Goal: Task Accomplishment & Management: Manage account settings

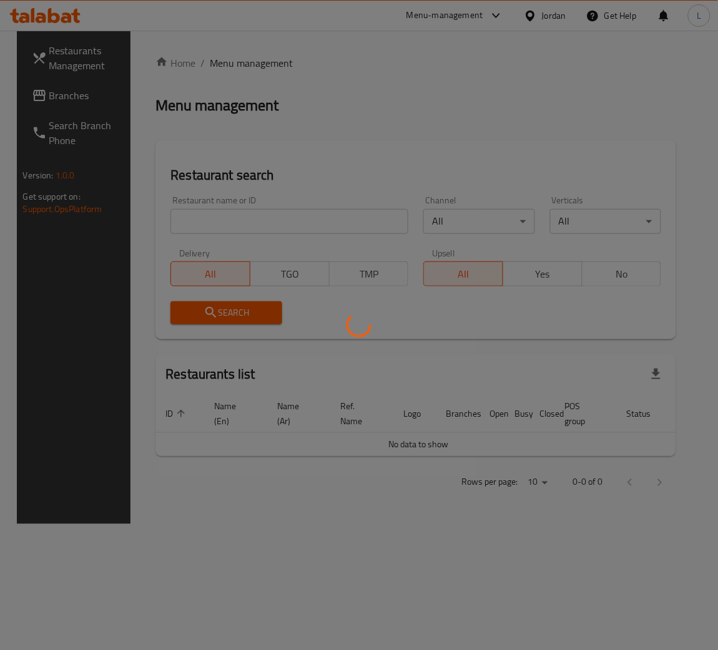
click at [179, 32] on div at bounding box center [359, 325] width 718 height 650
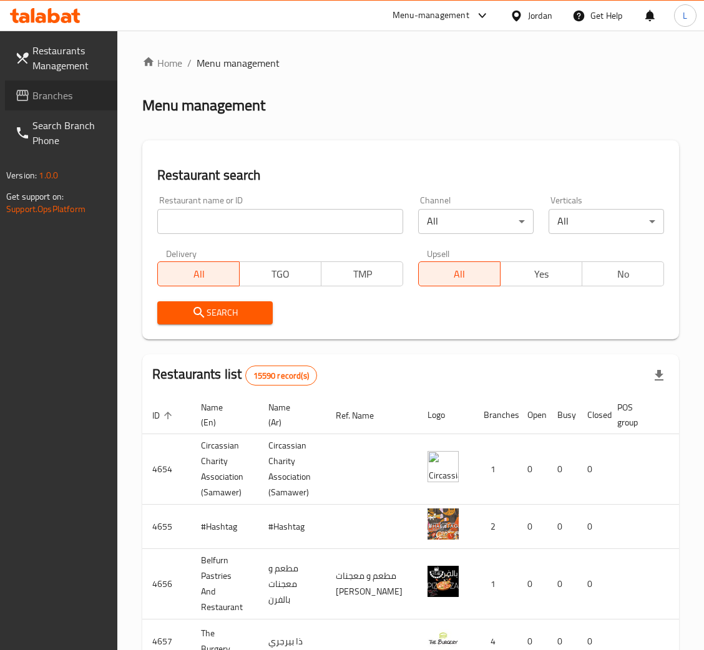
click at [68, 93] on span "Branches" at bounding box center [69, 95] width 75 height 15
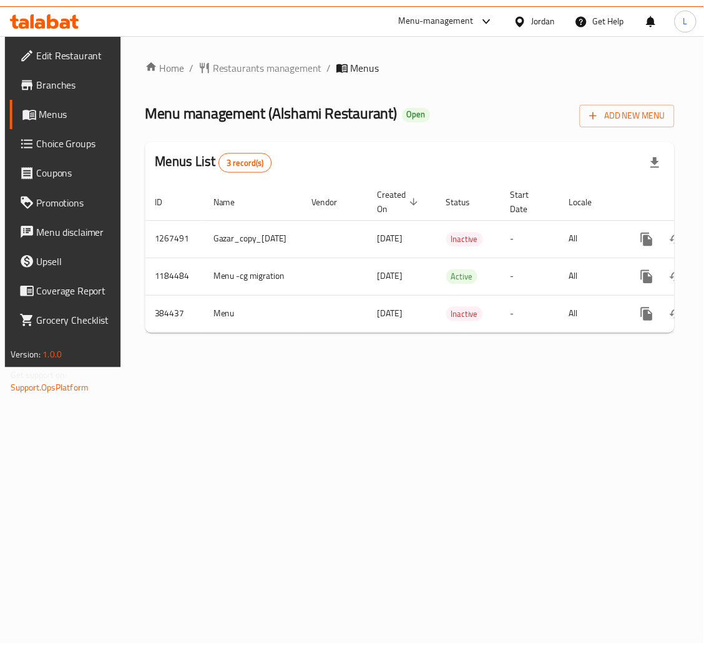
scroll to position [0, 98]
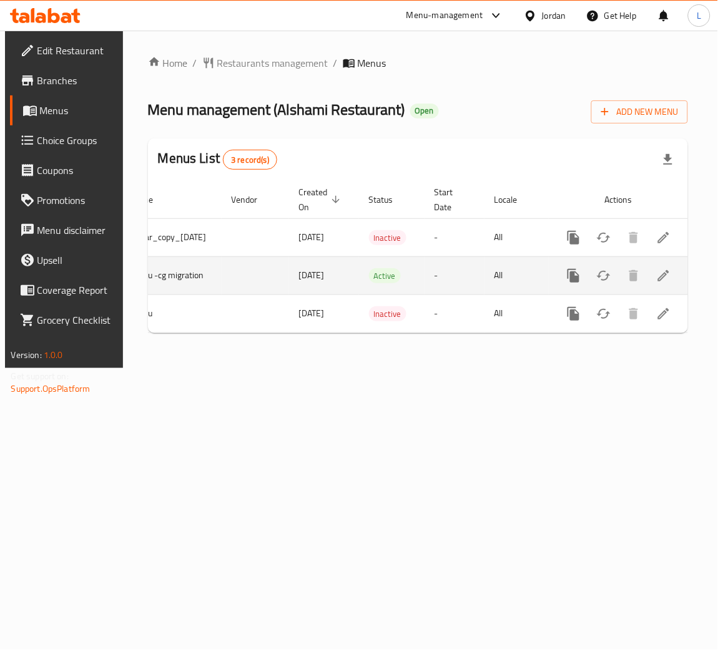
click at [669, 271] on icon "enhanced table" at bounding box center [663, 275] width 15 height 15
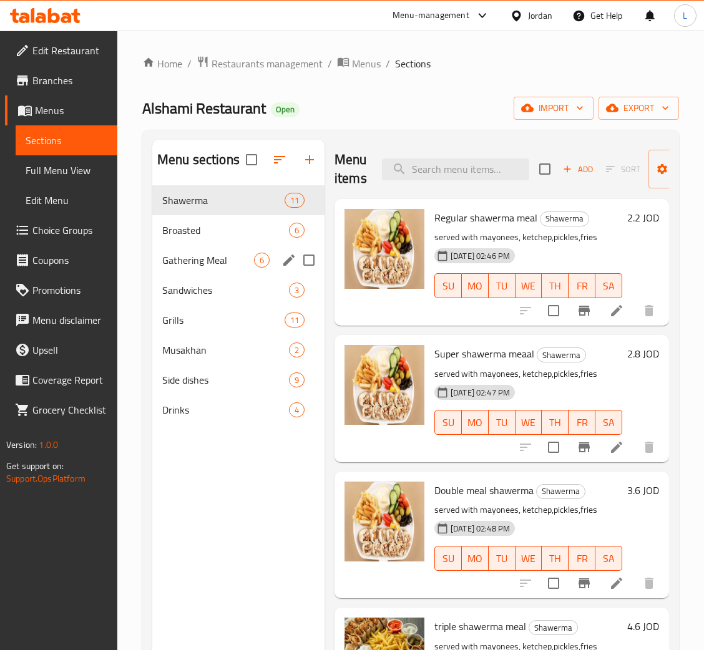
click at [212, 252] on div "Gathering Meal 6" at bounding box center [238, 260] width 172 height 30
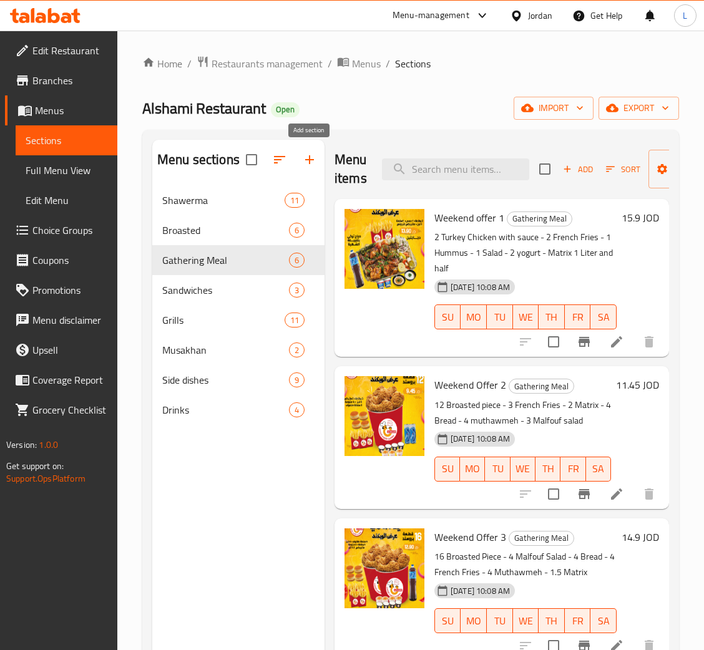
click at [307, 163] on icon "button" at bounding box center [309, 159] width 15 height 15
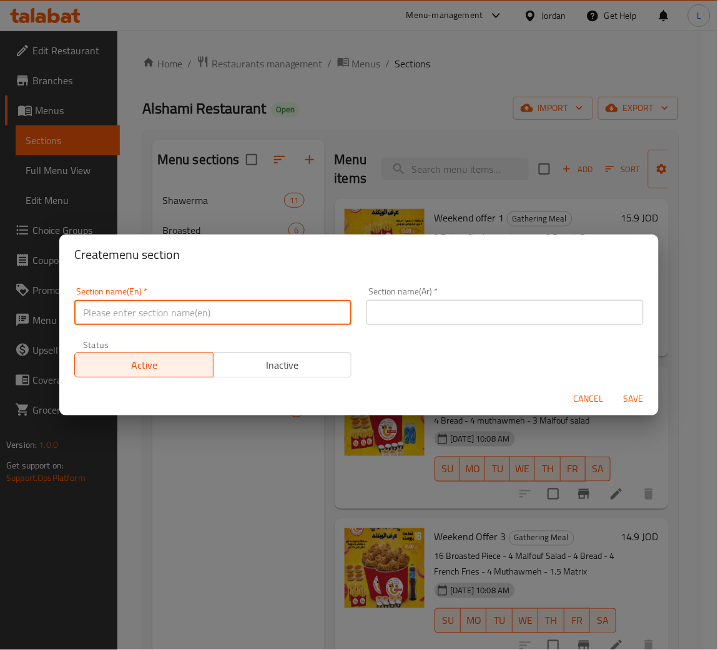
click at [331, 318] on input "text" at bounding box center [212, 312] width 277 height 25
type input "Offers"
click at [407, 320] on input "text" at bounding box center [504, 312] width 277 height 25
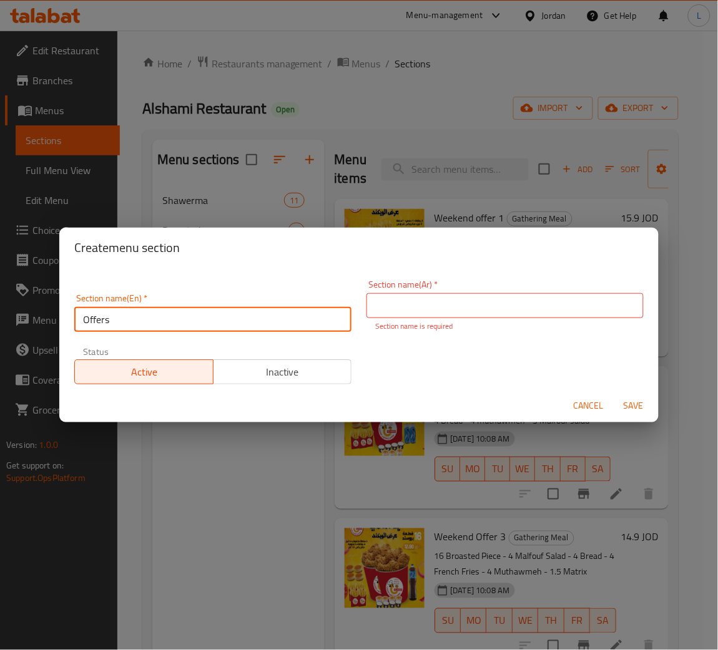
click at [151, 300] on div "Section name(En)   * Offers Section name(En) *" at bounding box center [212, 313] width 277 height 38
click at [151, 313] on input "Offers" at bounding box center [212, 319] width 277 height 25
click at [536, 314] on input "text" at bounding box center [504, 305] width 277 height 25
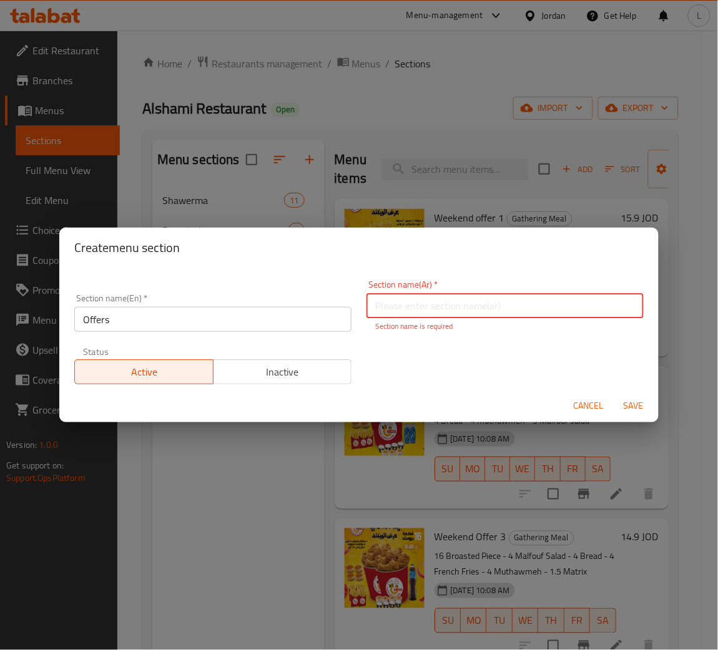
paste input "العروض"
type input "العروض"
click at [644, 408] on button "Save" at bounding box center [634, 406] width 40 height 23
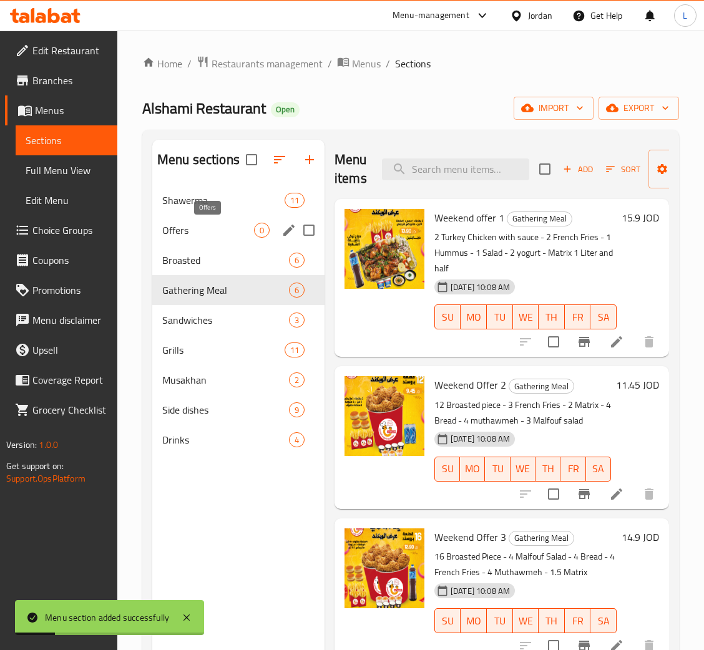
click at [199, 235] on span "Offers" at bounding box center [208, 230] width 92 height 15
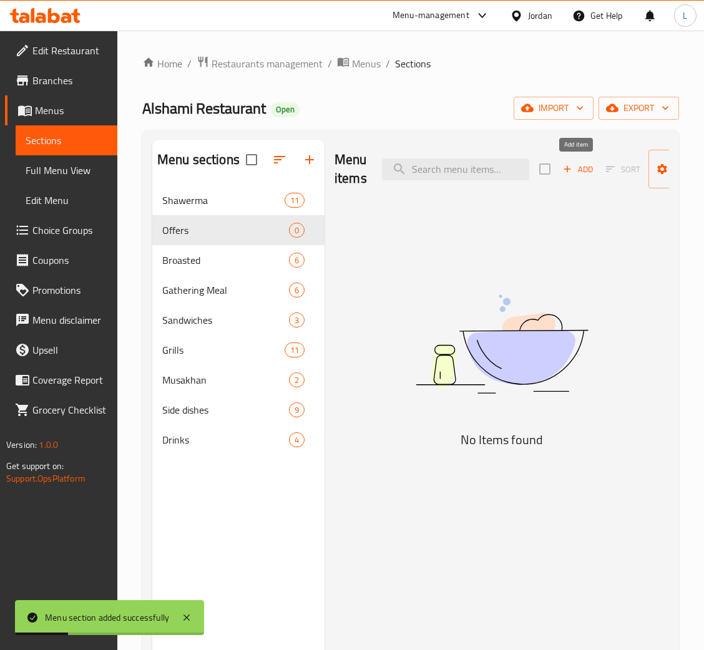
click at [577, 170] on span "Add" at bounding box center [578, 169] width 34 height 14
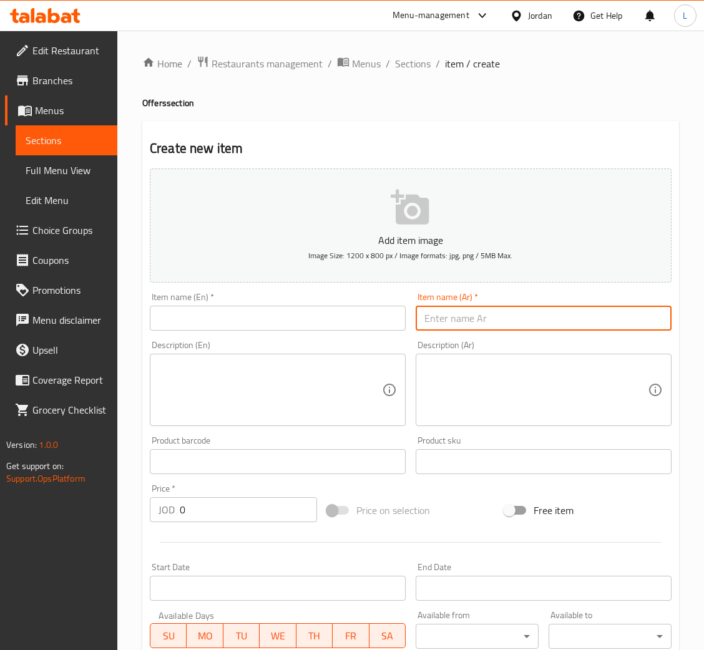
click at [591, 329] on input "text" at bounding box center [544, 318] width 256 height 25
paste input "٨ قطع بروستد"
click at [591, 329] on input "٨ قطع بروستد" at bounding box center [544, 318] width 256 height 25
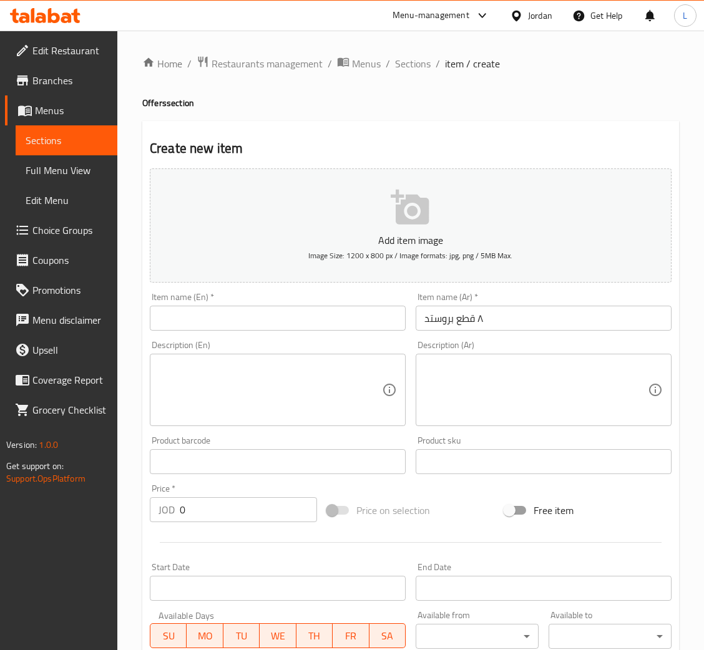
click at [486, 322] on input "٨ قطع بروستد" at bounding box center [544, 318] width 256 height 25
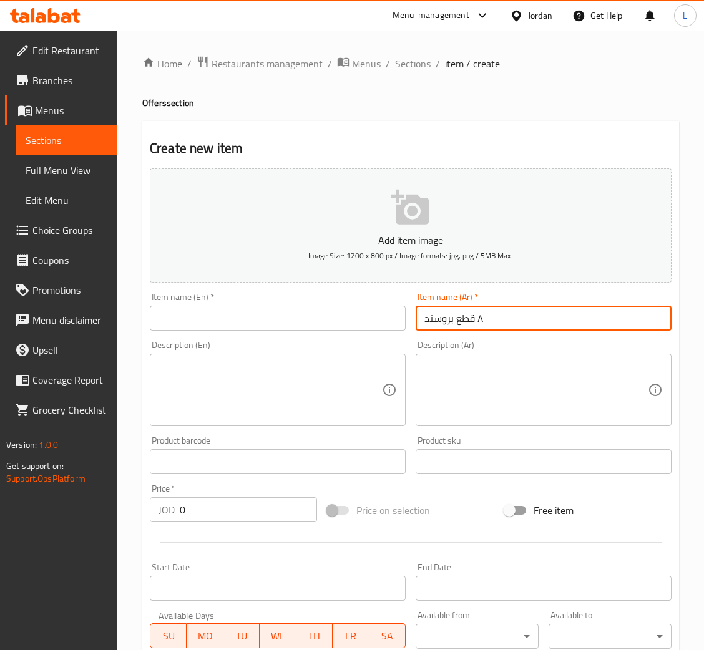
click at [486, 322] on input "٨ قطع بروستد" at bounding box center [544, 318] width 256 height 25
paste input "البوكس الذهبي"
type input "البوكس الذهبي"
click at [336, 320] on input "text" at bounding box center [278, 318] width 256 height 25
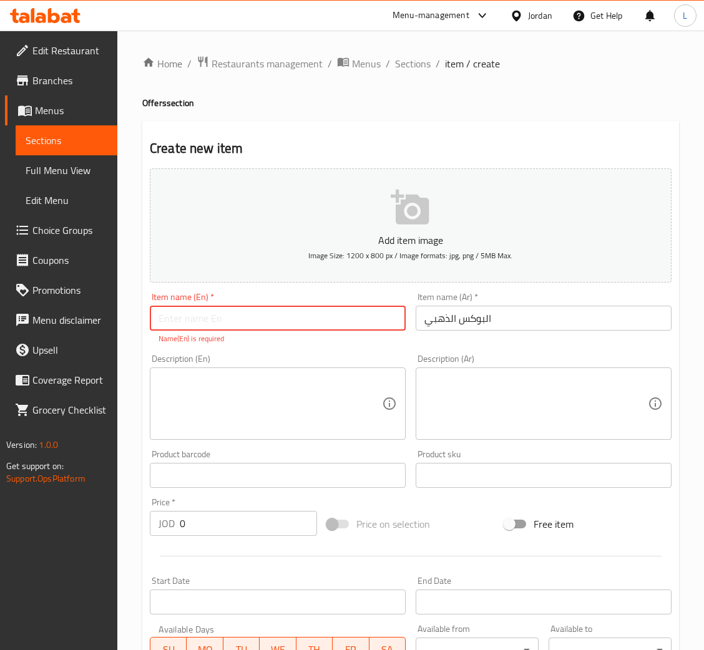
paste input "Golden box"
type input "Golden box"
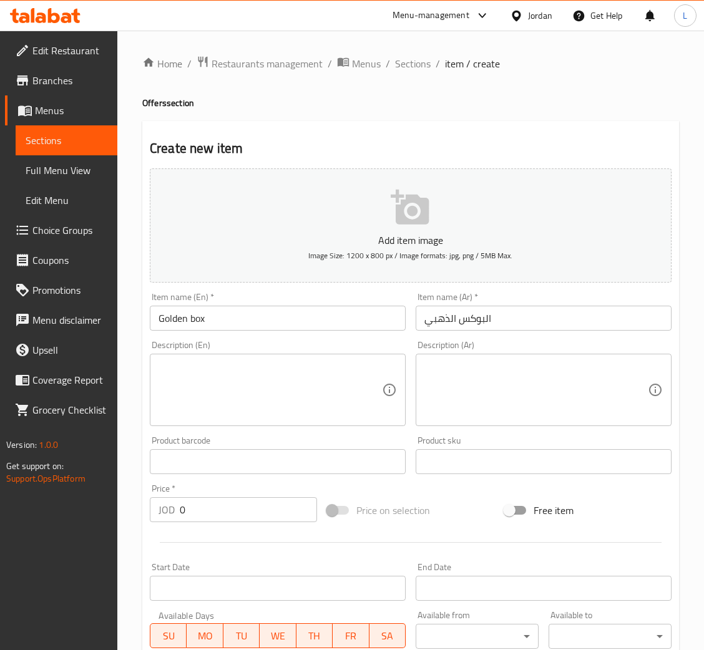
click at [525, 383] on textarea at bounding box center [536, 390] width 223 height 59
paste textarea "٨ قطع بروستد ٣٠ قطعة شاورما بطاطا مثومة كبيرة لتر كولا خبز"
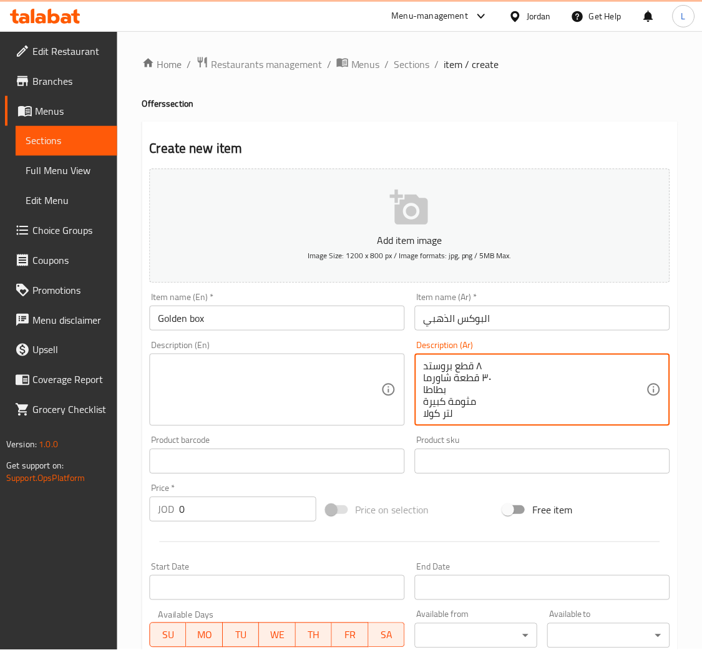
scroll to position [14, 0]
type textarea "٨ قطع بروستد ٣٠ قطعة شاورما بطاطا مثومة كبيرة لتر كولا خبز"
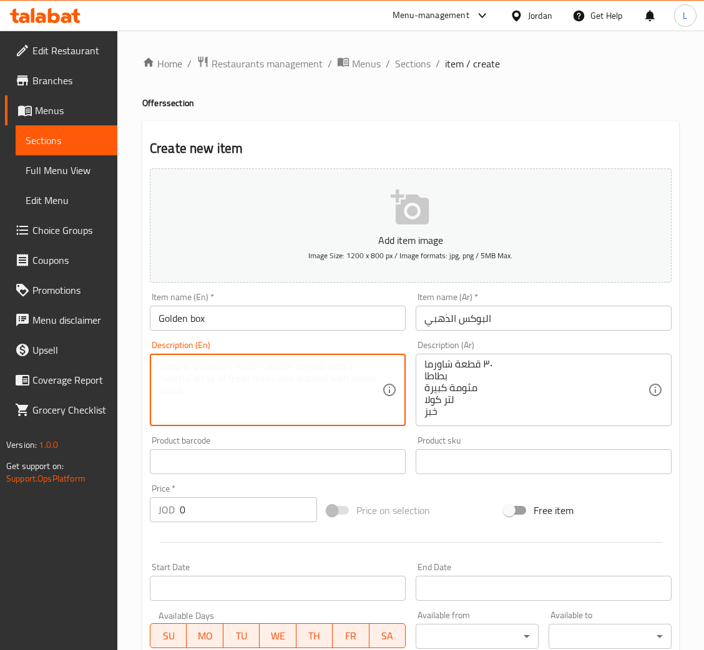
drag, startPoint x: 342, startPoint y: 402, endPoint x: 283, endPoint y: 310, distance: 108.9
click at [341, 403] on textarea at bounding box center [270, 390] width 223 height 59
paste textarea "8 pieces of broasted chicken 30 pieces of shawarma French fries Large garlic sa…"
type textarea "8 pieces of broasted chicken 30 pieces of shawarma French fries Large garlic sa…"
click at [262, 508] on input "0" at bounding box center [248, 510] width 137 height 25
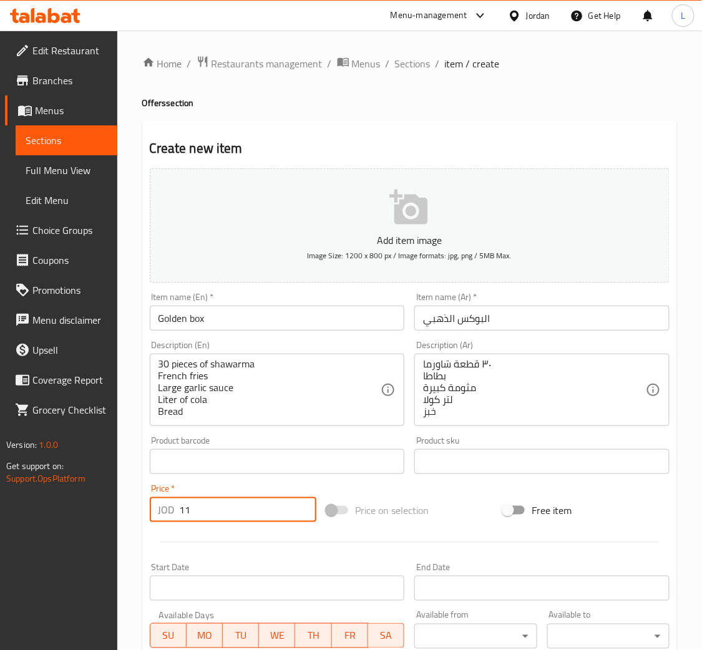
type input "11"
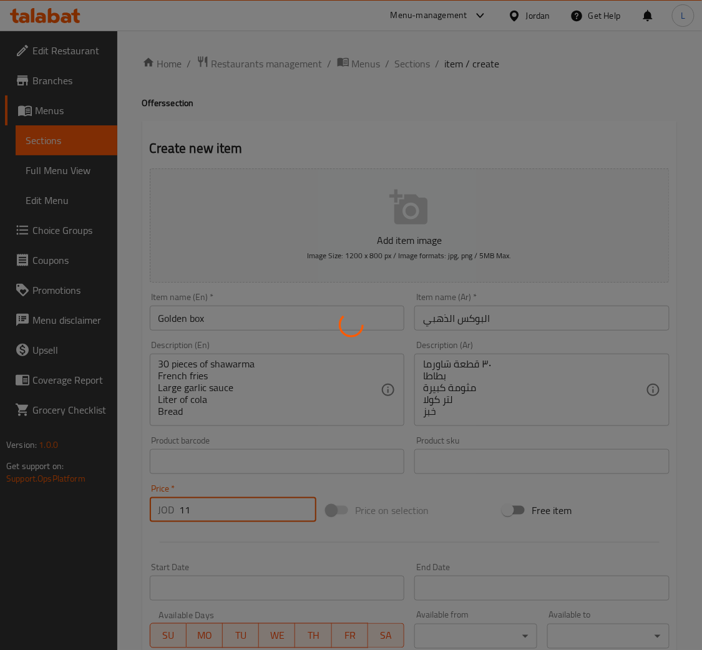
type input "0"
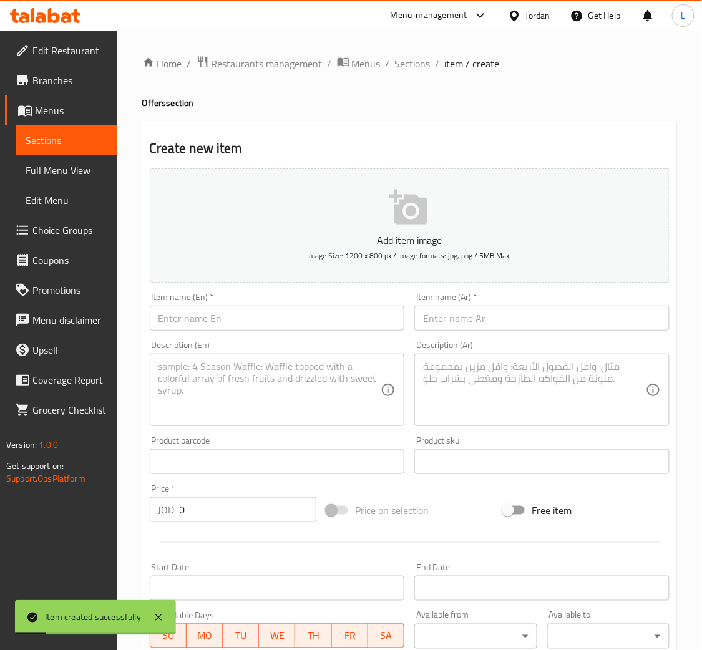
drag, startPoint x: 474, startPoint y: 331, endPoint x: 449, endPoint y: 331, distance: 25.0
click at [474, 331] on input "text" at bounding box center [542, 318] width 255 height 25
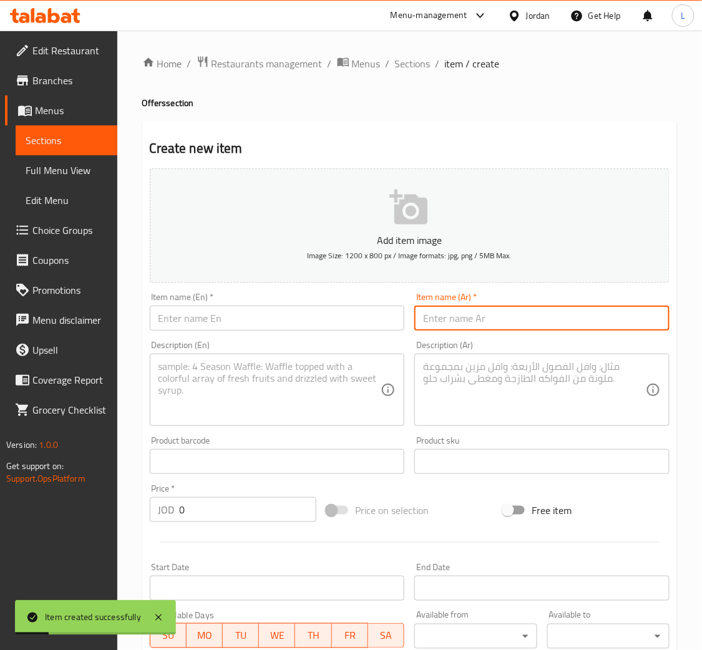
paste input "البوكس الملوكي"
type input "البوكس الملوكي"
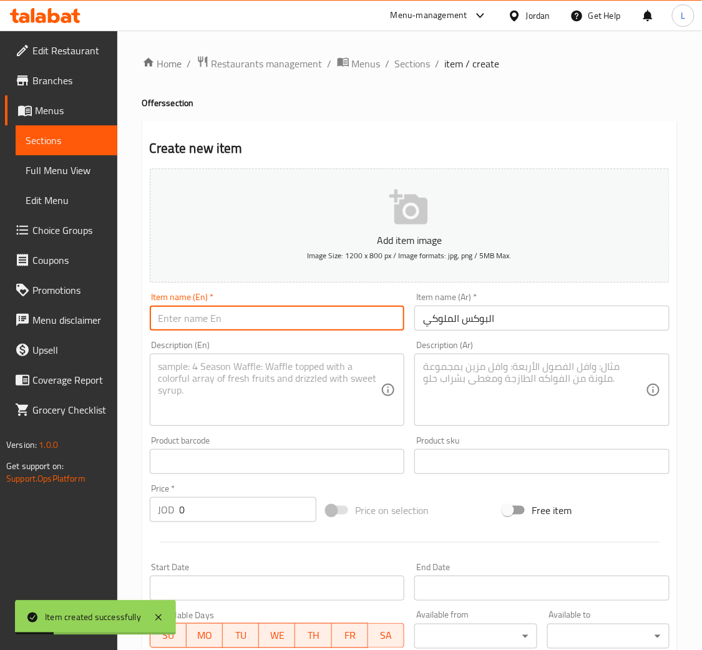
drag, startPoint x: 351, startPoint y: 317, endPoint x: 299, endPoint y: 222, distance: 108.1
click at [351, 317] on input "text" at bounding box center [277, 318] width 255 height 25
paste input "Royal Box"
type input "Royal Box"
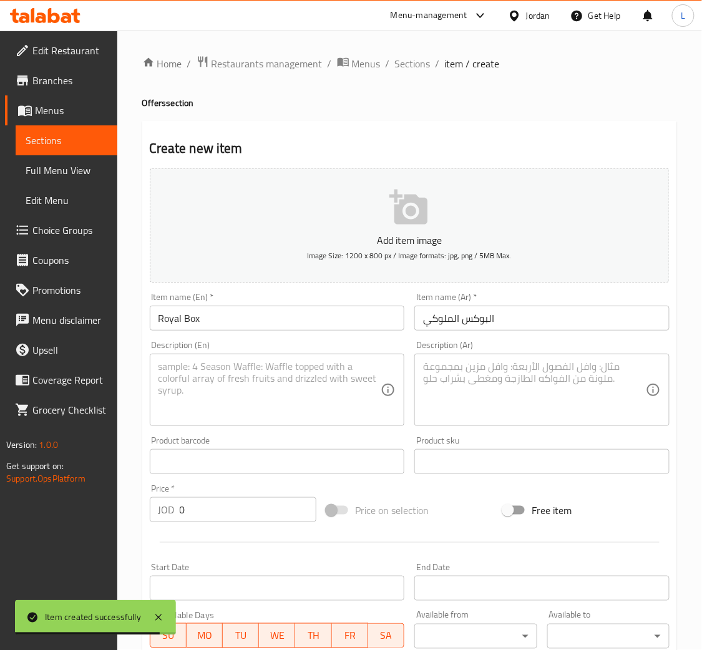
click at [533, 401] on textarea at bounding box center [534, 390] width 223 height 59
paste textarea "دجاجة تركي ٣٥ قطعة شاورما ١ بطاطا مثومة كبيرة علبة لبن لتر ماتركس مخلل خبز"
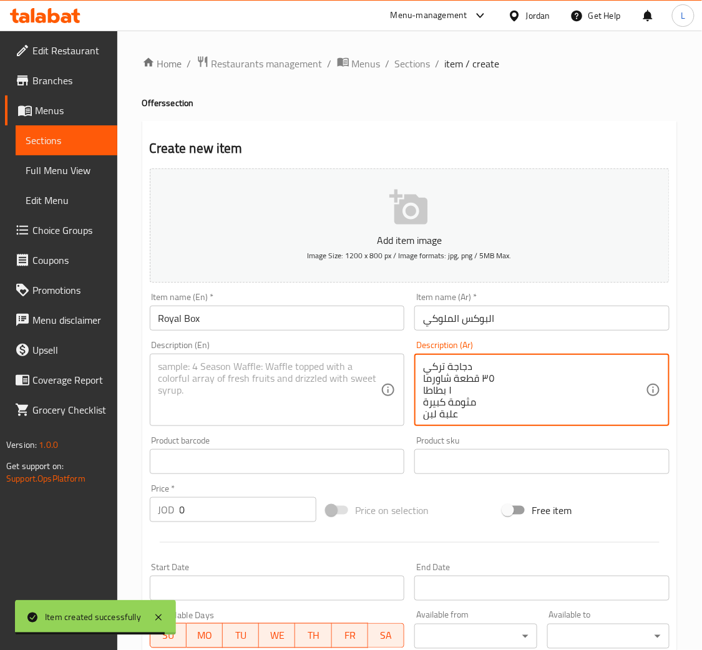
scroll to position [39, 0]
type textarea "دجاجة تركي ٣٥ قطعة شاورما ١ بطاطا مثومة كبيرة علبة لبن لتر ماتركس مخلل خبز"
click at [350, 396] on textarea at bounding box center [270, 390] width 223 height 59
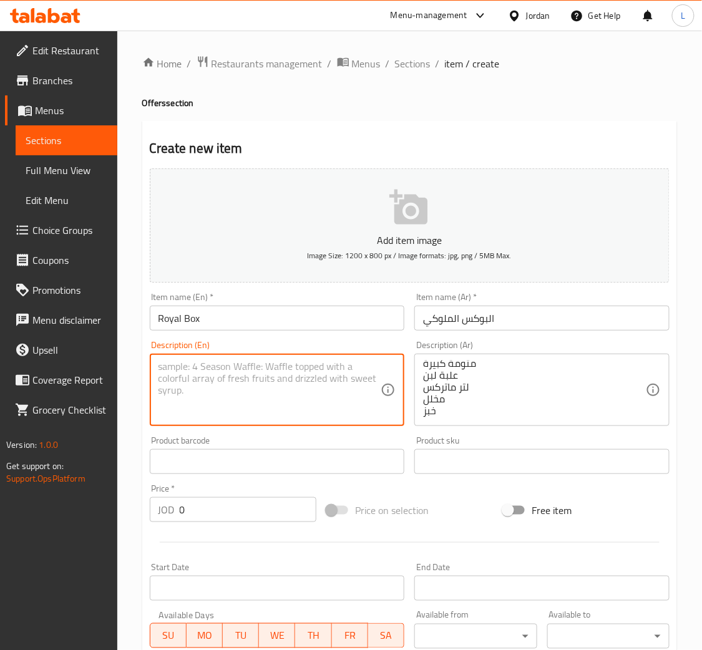
paste textarea "Turkish chicken 35 shawarma pieces 1 potato Large garlic sauce 1 carton of yogu…"
type textarea "Turkish chicken 35 shawarma pieces 1 potato Large garlic sauce 1 carton of yogu…"
click at [207, 509] on input "0" at bounding box center [248, 510] width 137 height 25
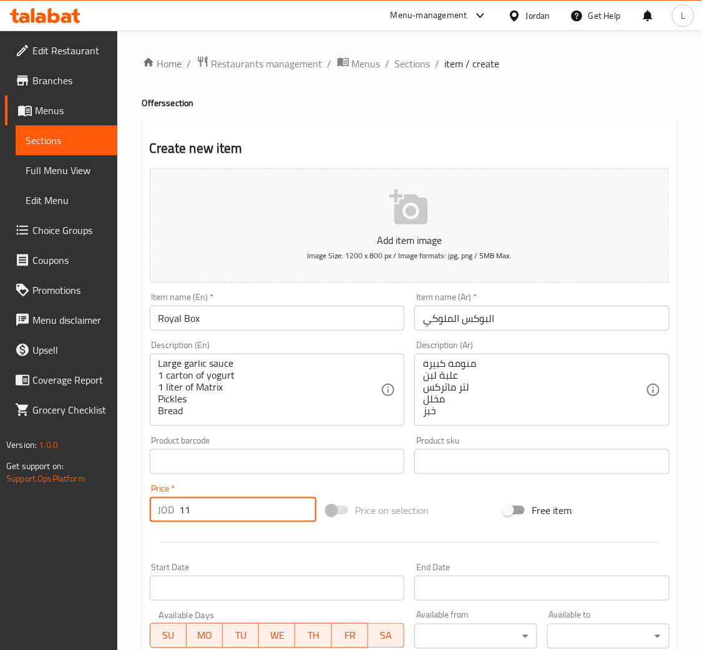
type input "11"
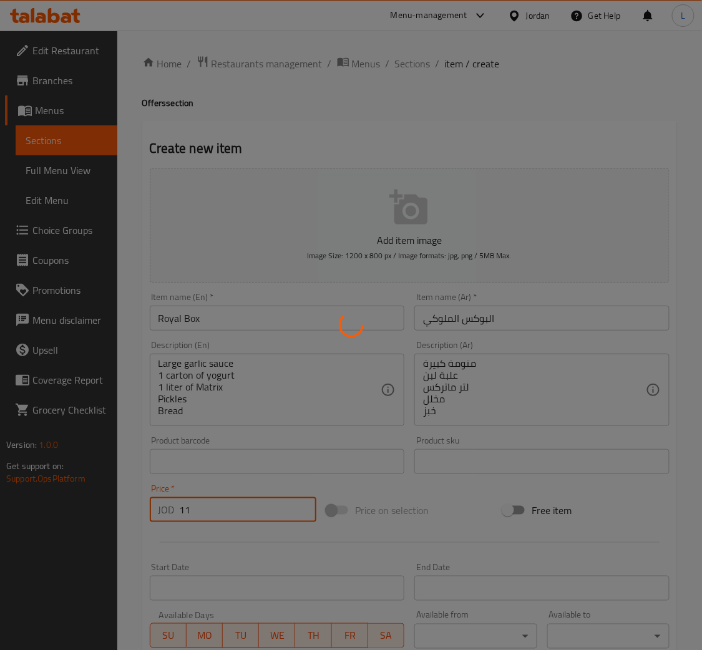
type input "0"
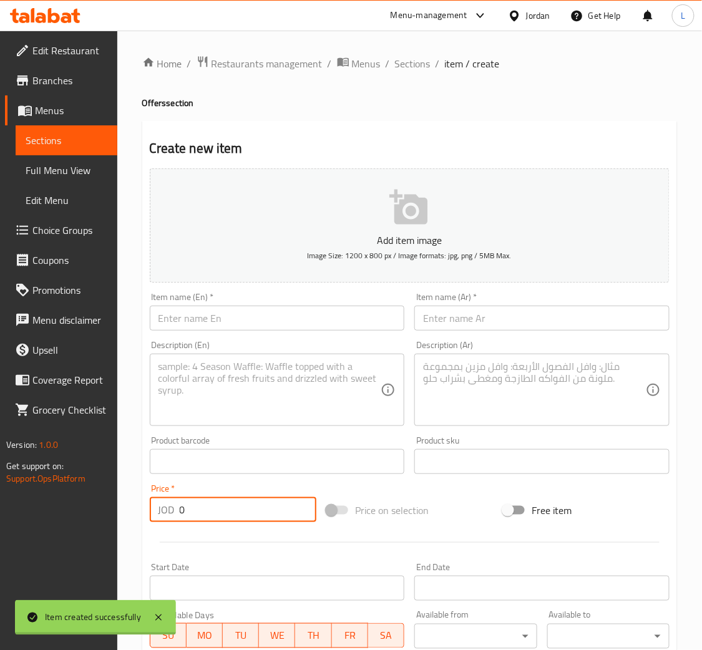
scroll to position [0, 0]
click at [568, 331] on div "Item name (Ar)   * Item name (Ar) *" at bounding box center [542, 312] width 265 height 48
drag, startPoint x: 541, startPoint y: 321, endPoint x: 540, endPoint y: 330, distance: 8.2
click at [541, 324] on input "text" at bounding box center [542, 318] width 255 height 25
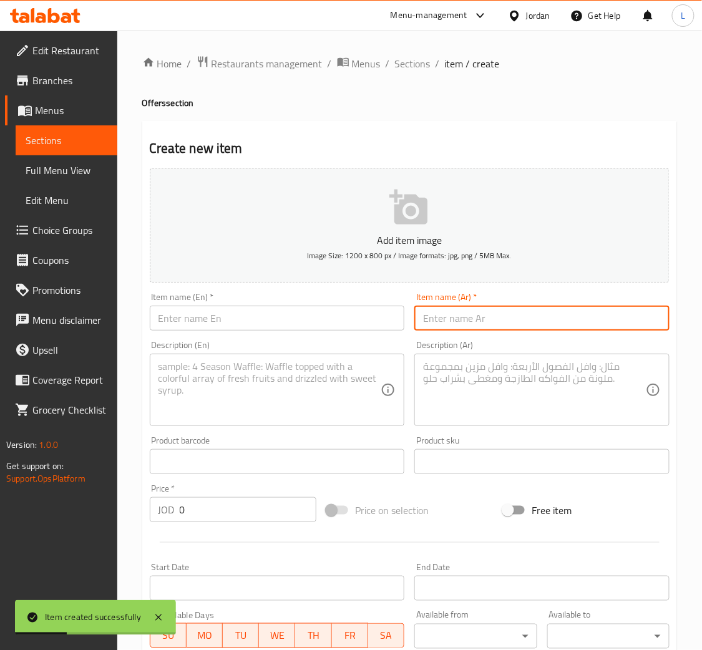
paste input "بوكس الشراكة"
type input "بوكس الشراكة"
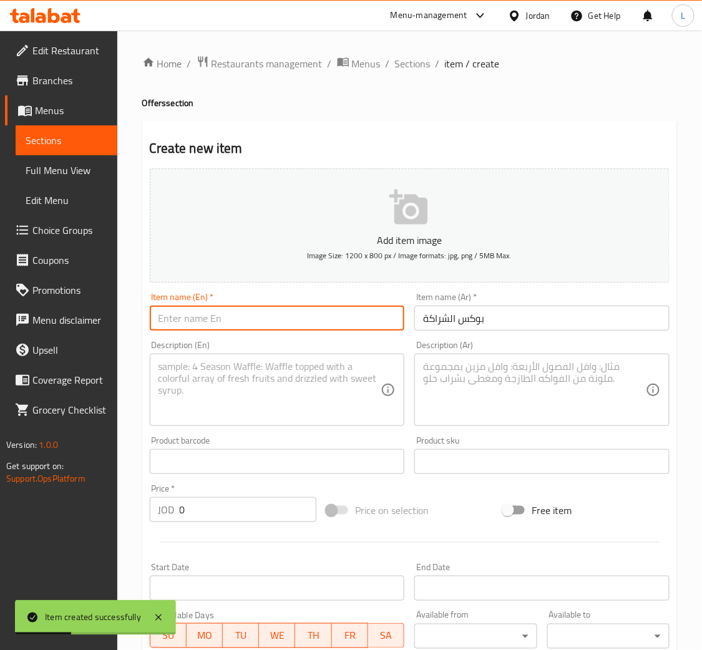
drag, startPoint x: 333, startPoint y: 329, endPoint x: 340, endPoint y: 320, distance: 11.6
click at [333, 329] on input "text" at bounding box center [277, 318] width 255 height 25
paste input "Partnership Box"
type input "Partnership Box"
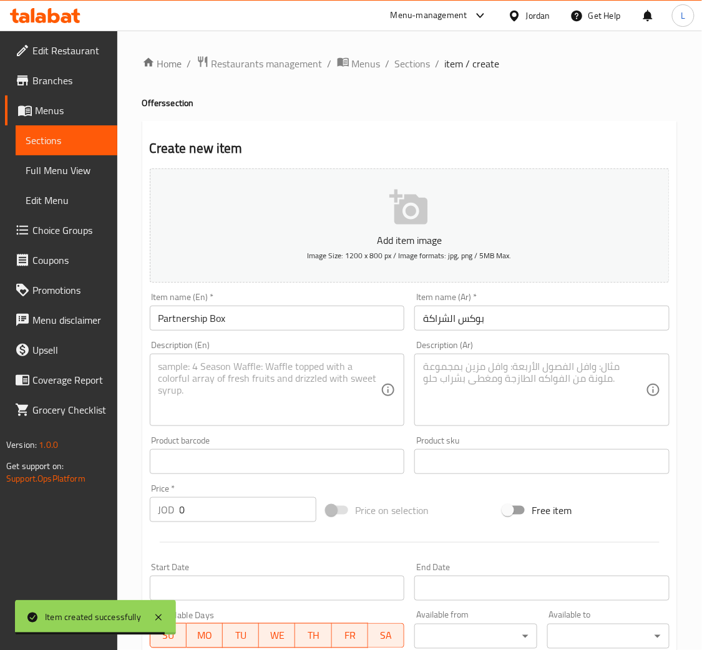
drag, startPoint x: 552, startPoint y: 391, endPoint x: 411, endPoint y: 376, distance: 142.5
click at [552, 391] on textarea at bounding box center [534, 390] width 223 height 59
paste textarea "دجاجة ونصف تركي ع الفحم ٣ عرايس علبة حمص ٥ مثومه بطاطا لتر ماتركس مخلل"
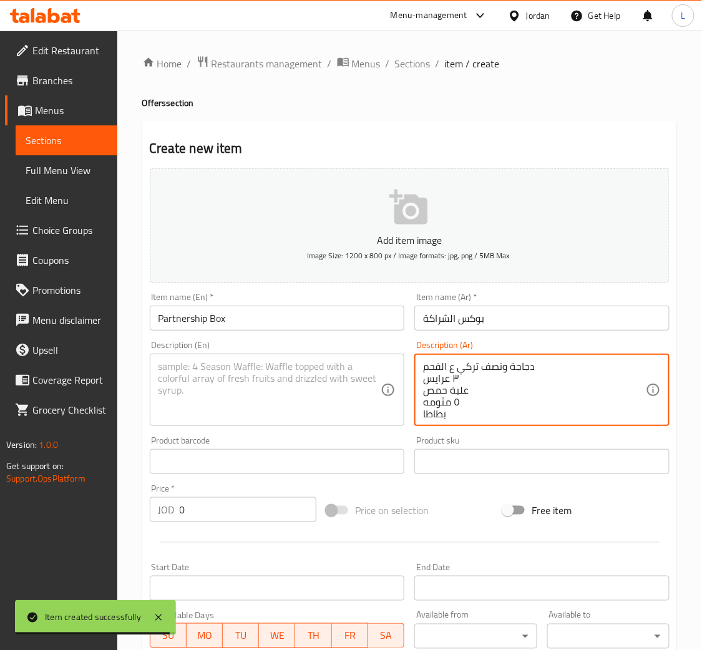
scroll to position [27, 0]
type textarea "دجاجة ونصف تركي ع الفحم ٣ عرايس علبة حمص ٥ مثومه بطاطا لتر ماتركس مخلل"
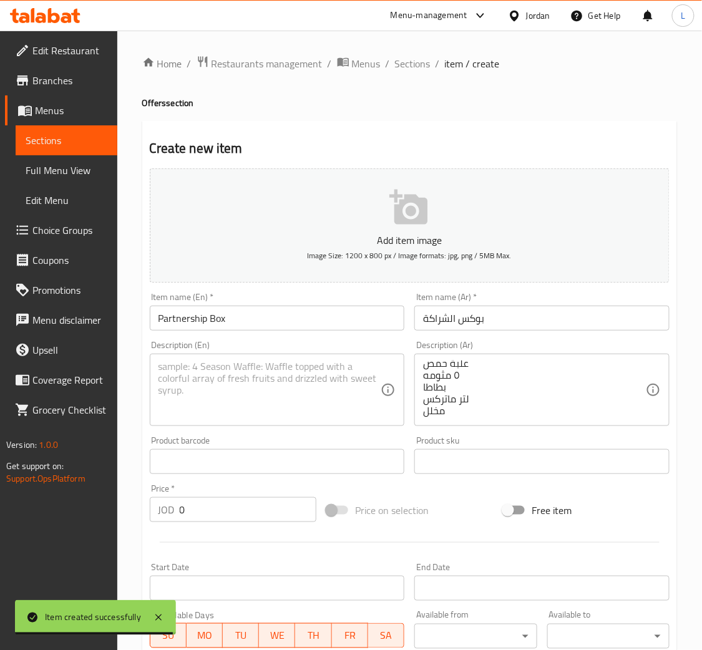
click at [328, 358] on div "Description (En)" at bounding box center [277, 390] width 255 height 72
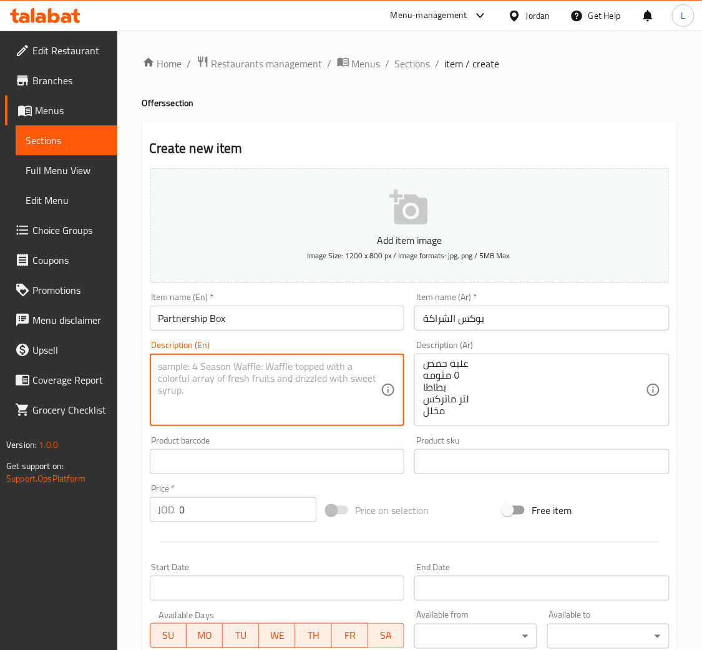
click at [248, 373] on textarea at bounding box center [270, 390] width 223 height 59
paste textarea "A charcoal-grilled chicken and a half, 3 kebabs, a box of chickpeas, 5 tahini s…"
type textarea "A charcoal-grilled chicken and a half, 3 kebabs, a box of chickpeas, 5 tahini s…"
click at [220, 511] on input "0" at bounding box center [248, 510] width 137 height 25
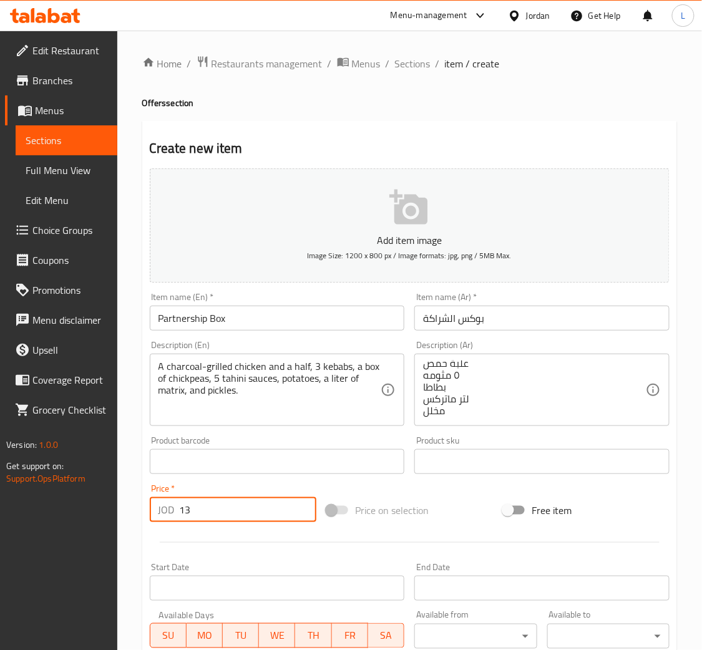
type input "13"
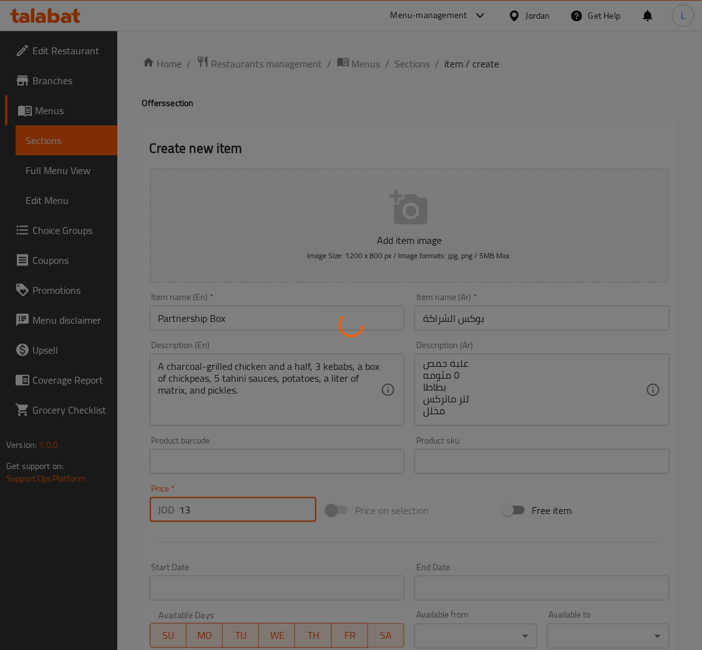
type input "0"
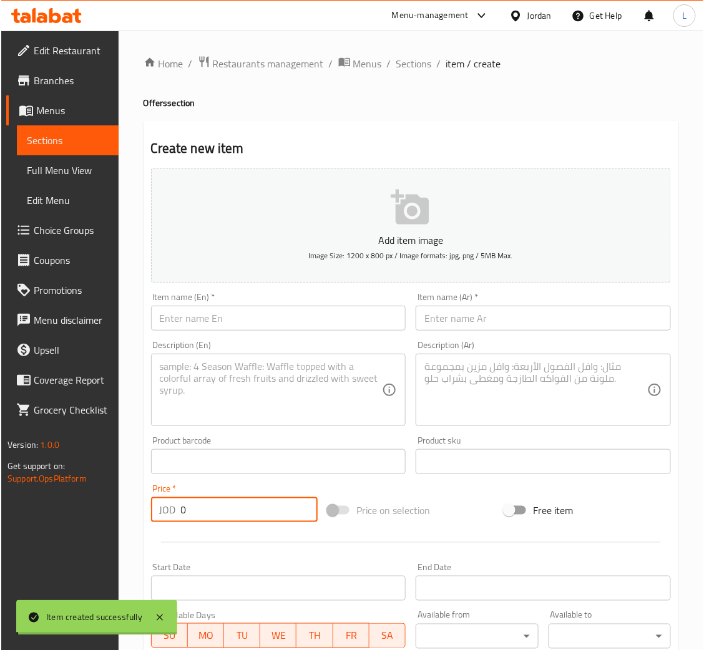
scroll to position [0, 0]
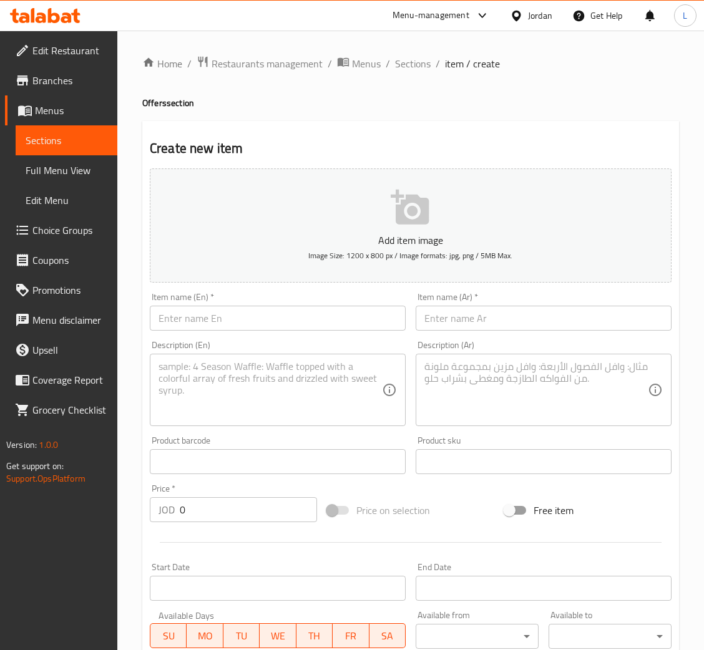
click at [28, 14] on icon at bounding box center [45, 15] width 71 height 15
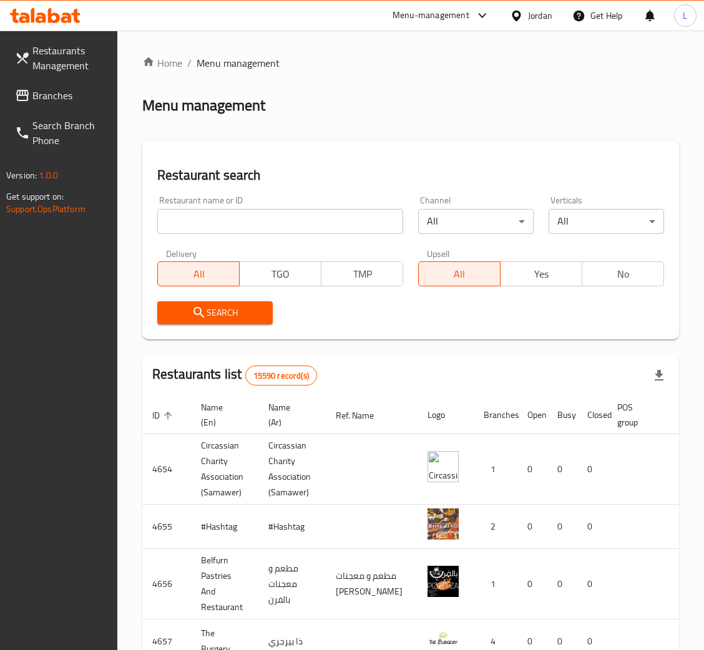
click at [51, 21] on icon at bounding box center [54, 15] width 12 height 15
click at [77, 99] on span "Branches" at bounding box center [69, 95] width 75 height 15
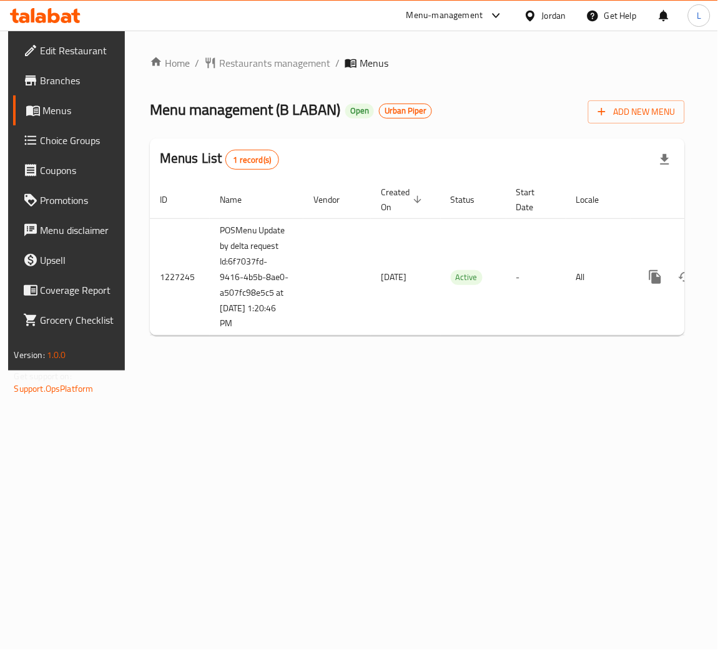
click at [69, 47] on span "Edit Restaurant" at bounding box center [79, 50] width 77 height 15
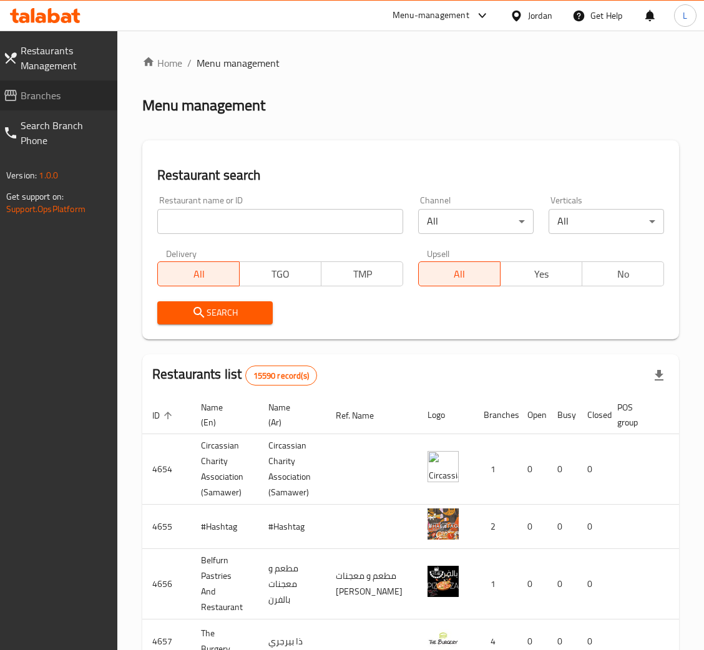
click at [59, 92] on span "Branches" at bounding box center [64, 95] width 87 height 15
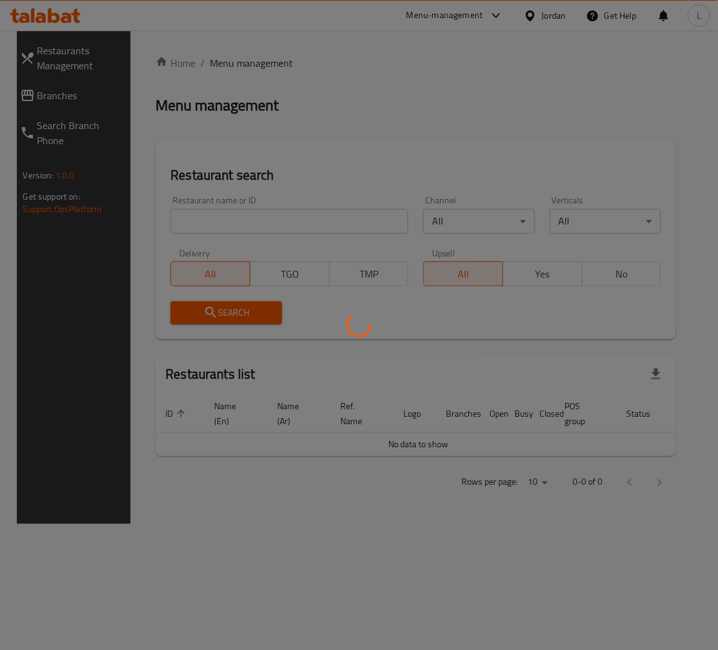
click at [64, 96] on div at bounding box center [359, 325] width 718 height 650
click at [61, 96] on div at bounding box center [359, 325] width 718 height 650
click at [39, 97] on div at bounding box center [359, 325] width 718 height 650
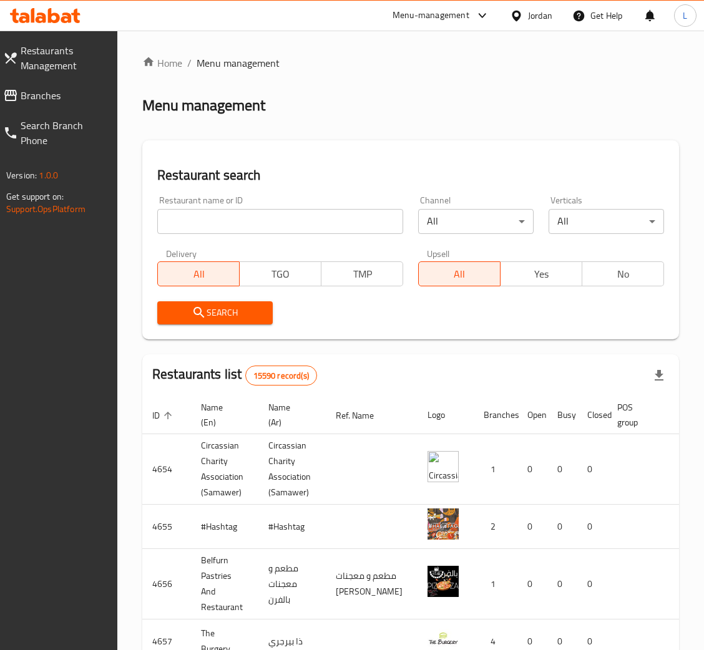
click at [36, 89] on span "Branches" at bounding box center [64, 95] width 87 height 15
click at [72, 91] on span "Branches" at bounding box center [64, 95] width 87 height 15
click at [74, 97] on span "Branches" at bounding box center [64, 95] width 87 height 15
click at [58, 94] on span "Branches" at bounding box center [64, 95] width 87 height 15
click at [46, 96] on span "Branches" at bounding box center [64, 95] width 87 height 15
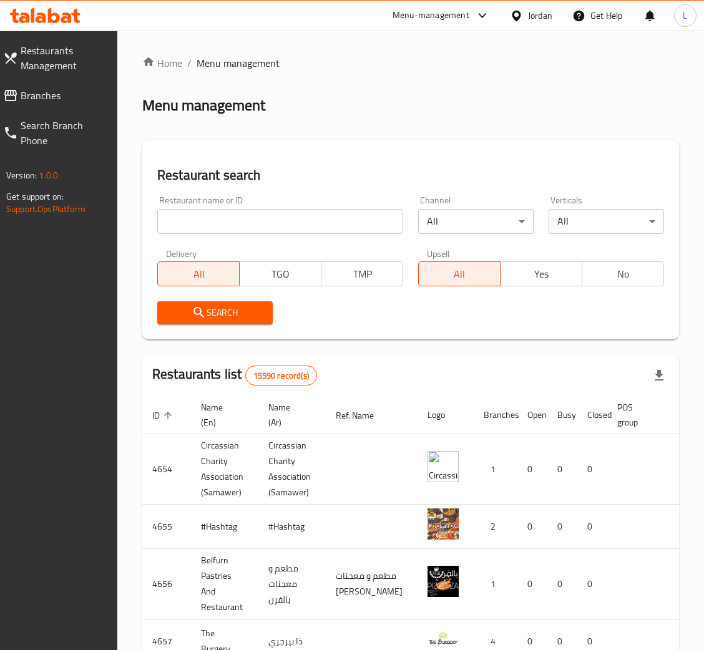
click at [66, 88] on span "Branches" at bounding box center [64, 95] width 87 height 15
click at [49, 88] on span "Branches" at bounding box center [64, 95] width 87 height 15
click at [41, 97] on span "Branches" at bounding box center [64, 95] width 87 height 15
click at [54, 90] on span "Branches" at bounding box center [64, 95] width 87 height 15
drag, startPoint x: 42, startPoint y: 87, endPoint x: 54, endPoint y: 100, distance: 17.2
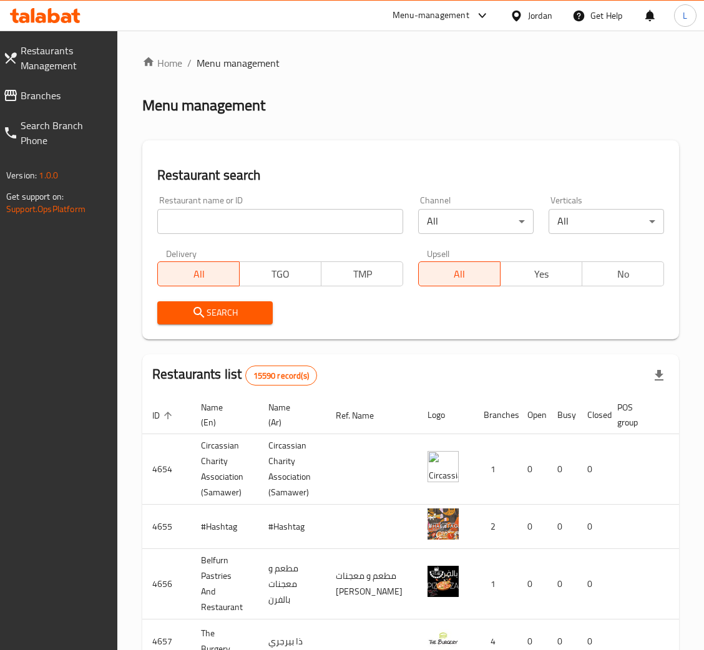
click at [42, 88] on span "Branches" at bounding box center [64, 95] width 87 height 15
click at [76, 86] on link "Branches" at bounding box center [55, 96] width 124 height 30
click at [28, 103] on span "Branches" at bounding box center [64, 95] width 87 height 15
click at [23, 95] on div "Restaurants Management Branches Search Branch Phone Version: 1.0.0 Get support …" at bounding box center [352, 502] width 704 height 943
click at [23, 95] on span "Branches" at bounding box center [64, 95] width 87 height 15
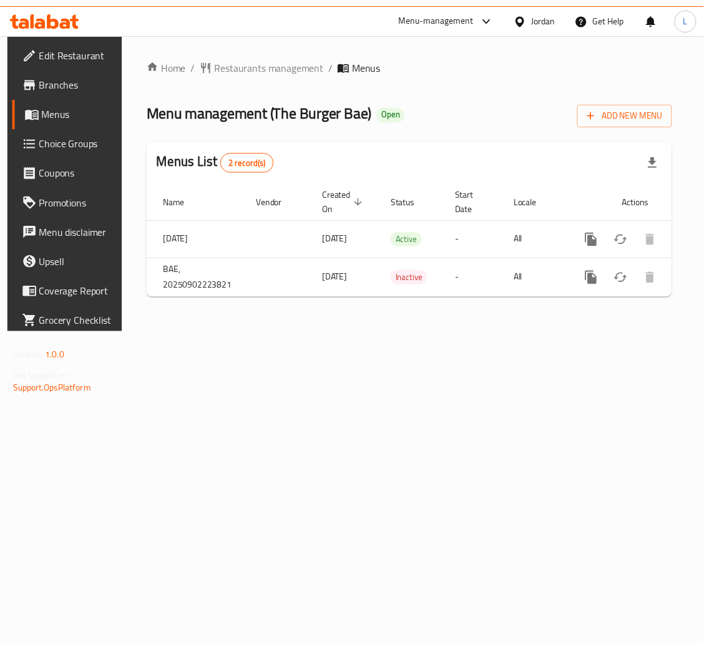
scroll to position [0, 71]
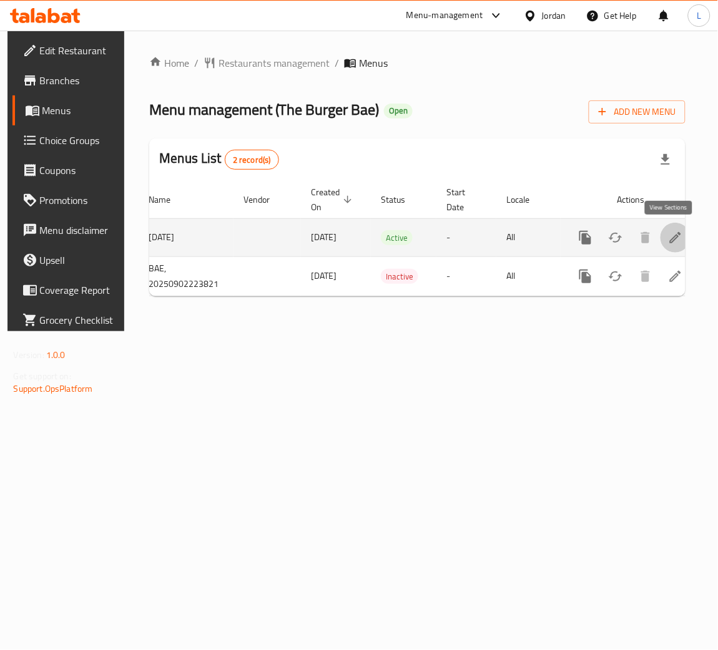
click at [667, 227] on link "enhanced table" at bounding box center [675, 238] width 30 height 30
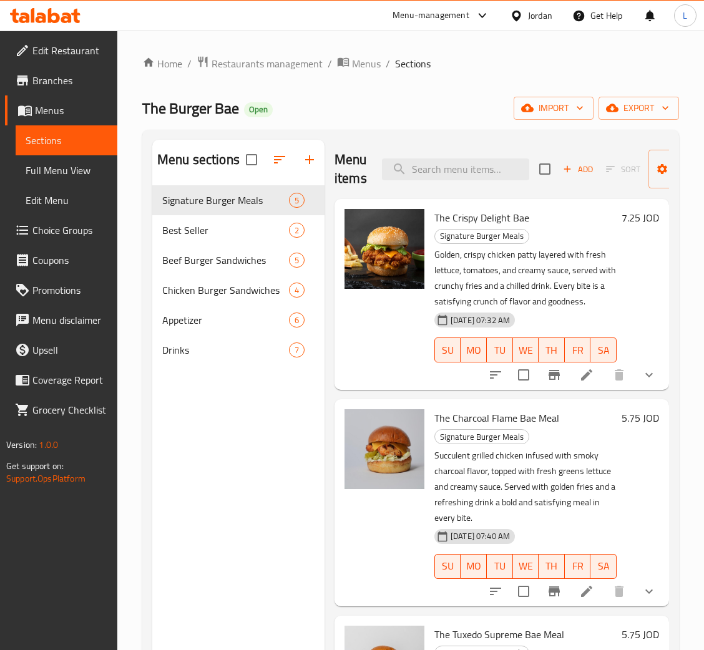
click at [29, 11] on icon at bounding box center [45, 15] width 71 height 15
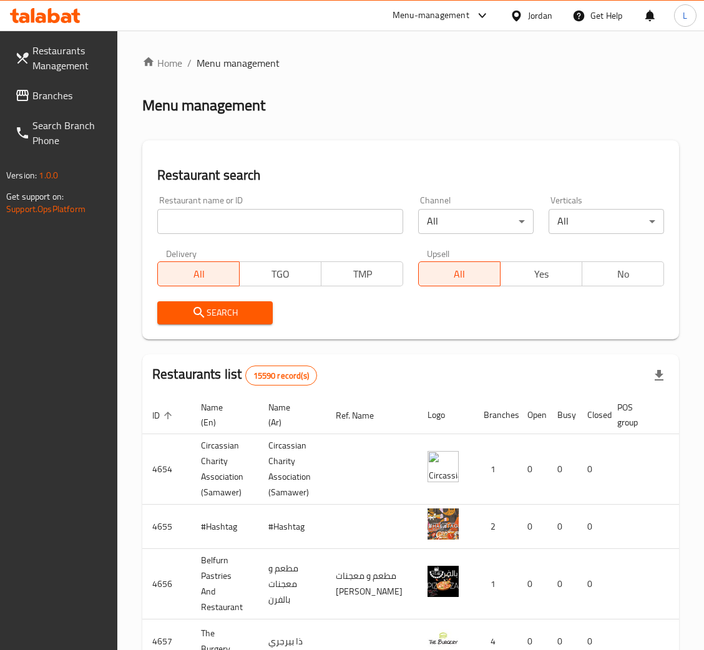
click at [47, 96] on span "Branches" at bounding box center [69, 95] width 75 height 15
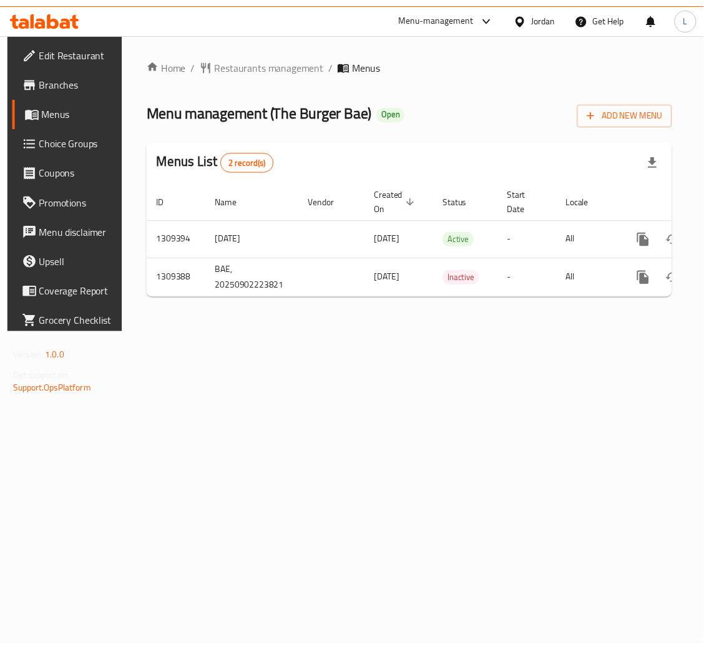
scroll to position [0, 71]
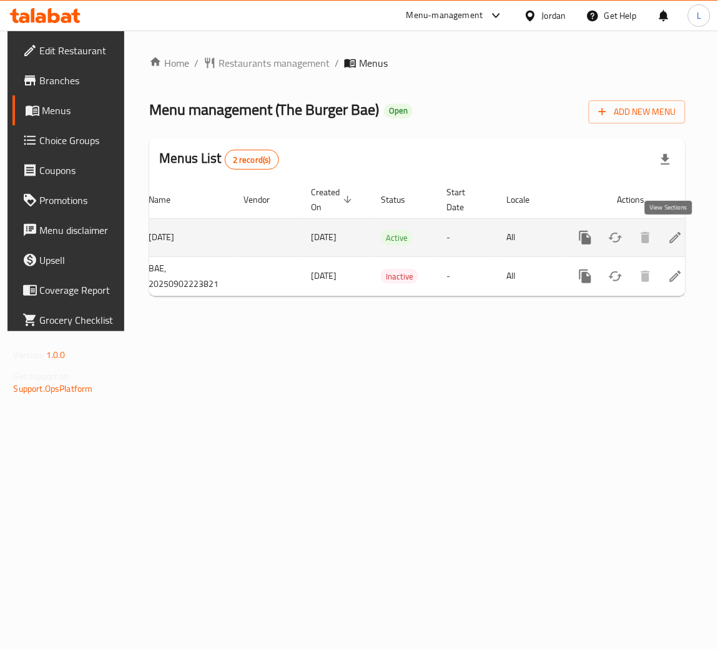
click at [679, 237] on link "enhanced table" at bounding box center [675, 238] width 30 height 30
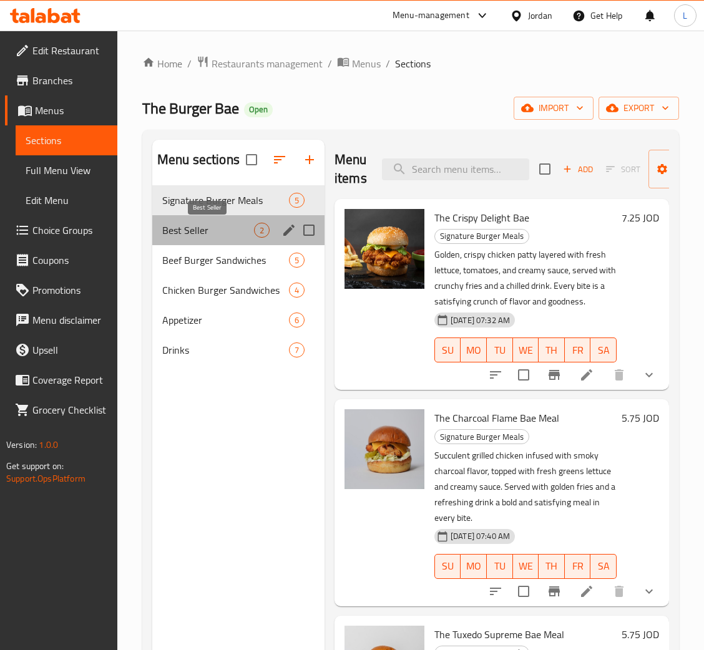
click at [205, 233] on span "Best Seller" at bounding box center [208, 230] width 92 height 15
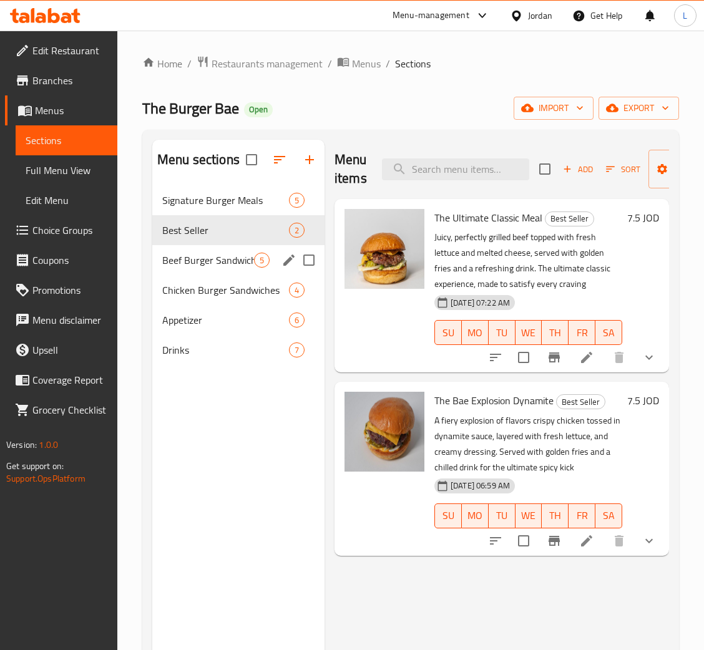
click at [188, 268] on div "Beef Burger Sandwiches 5" at bounding box center [238, 260] width 172 height 30
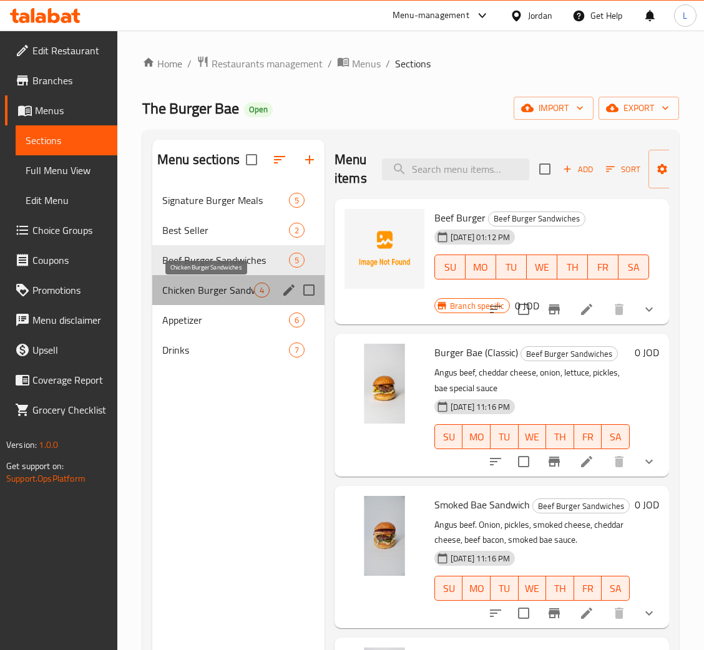
click at [222, 283] on span "Chicken Burger Sandwiches" at bounding box center [208, 290] width 92 height 15
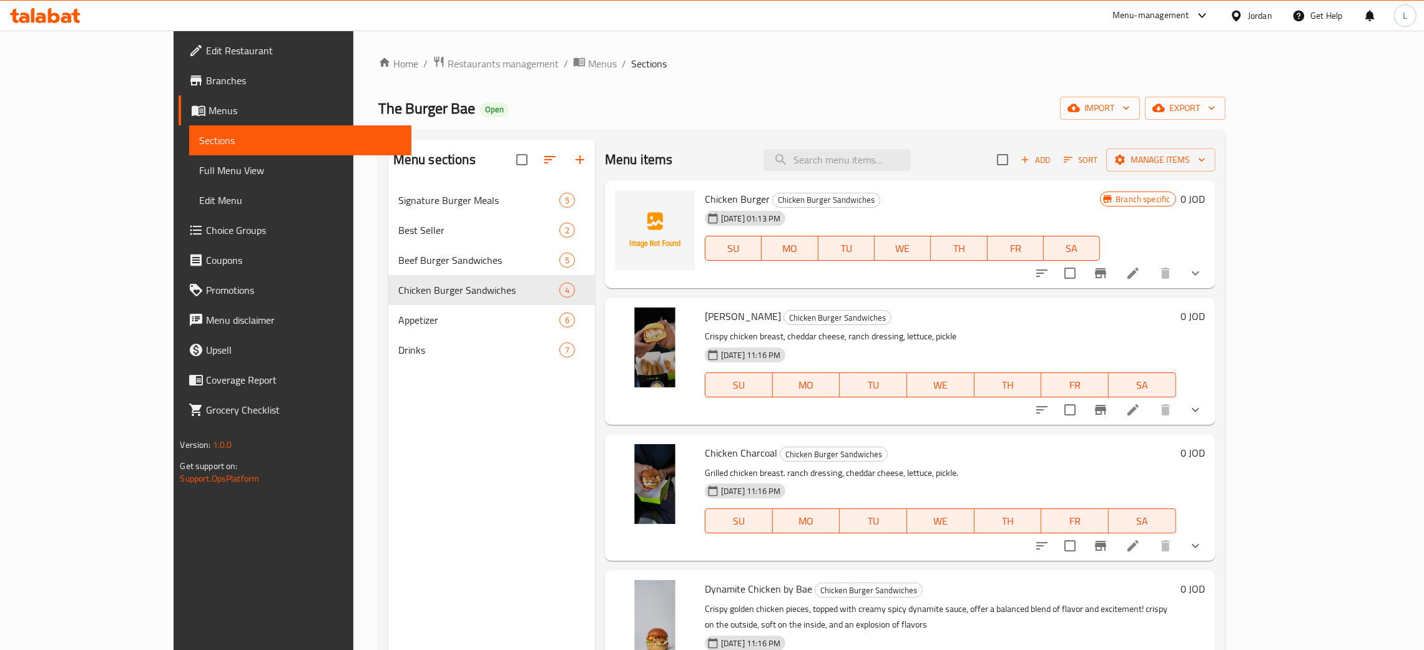
click at [43, 11] on icon at bounding box center [45, 15] width 71 height 15
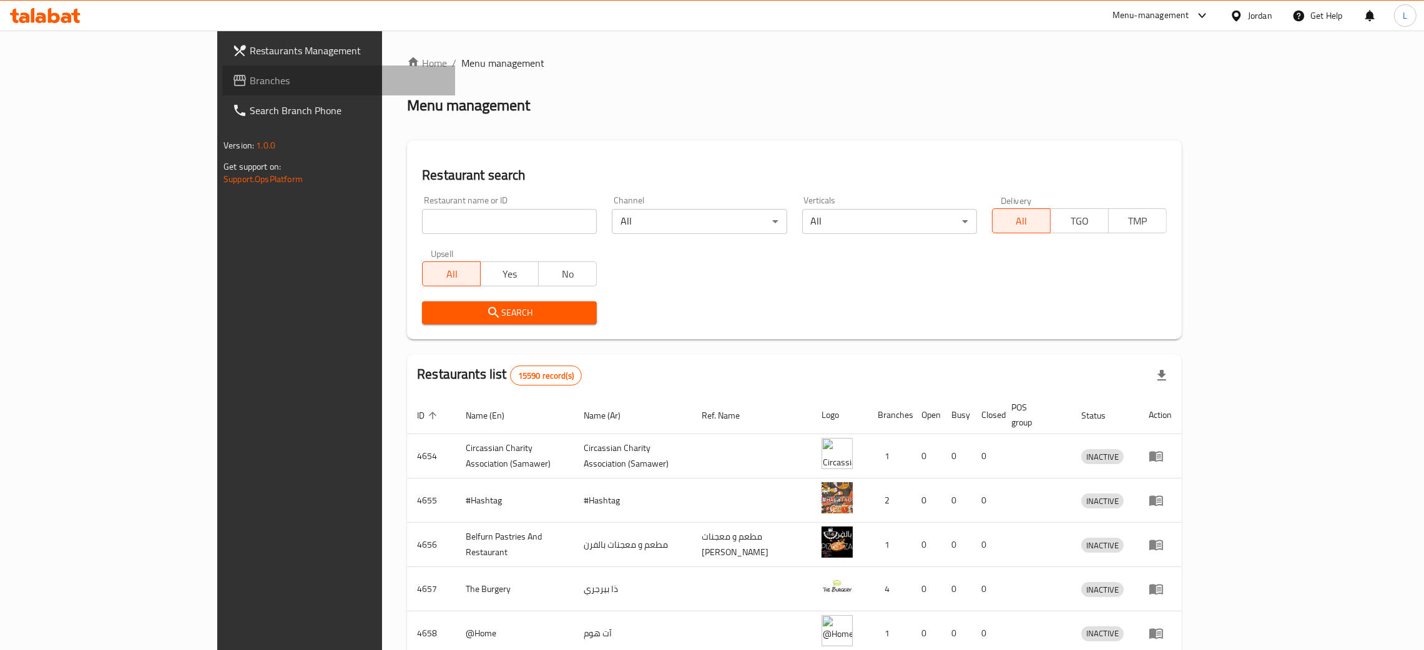
click at [250, 74] on span "Branches" at bounding box center [347, 80] width 195 height 15
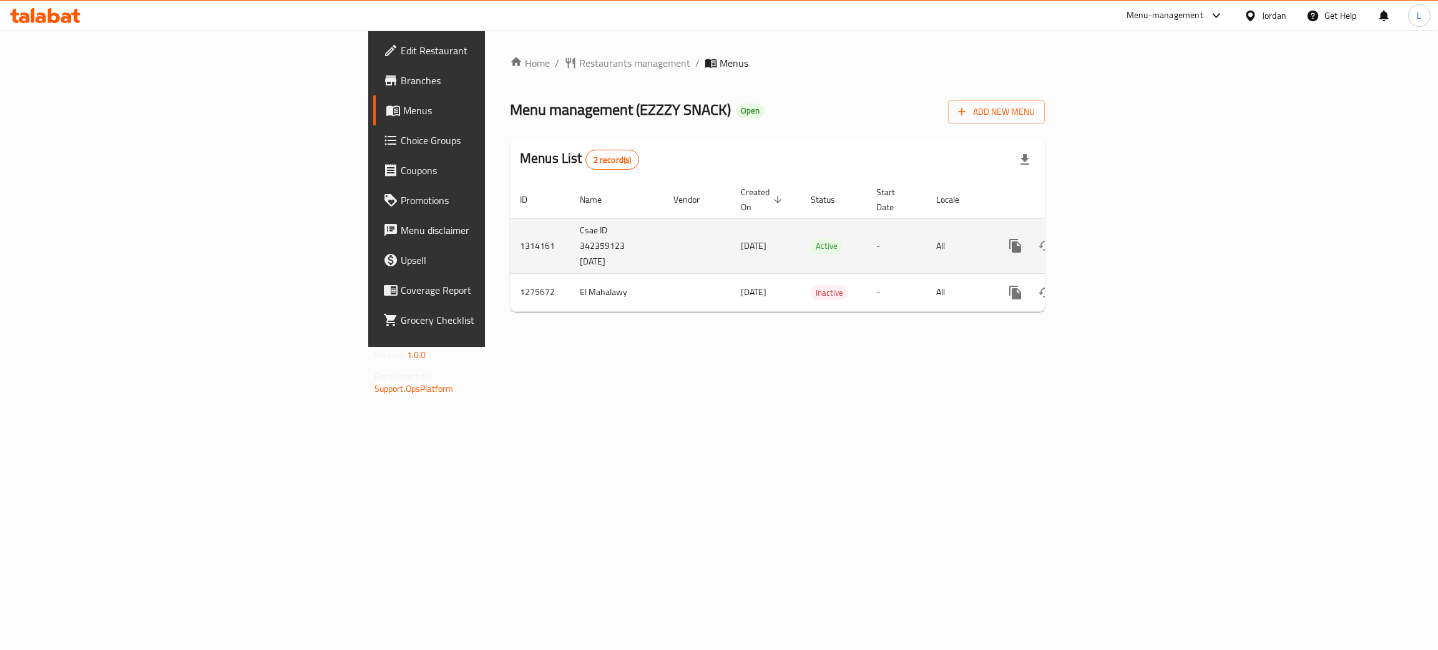
click at [1113, 238] on icon "enhanced table" at bounding box center [1105, 245] width 15 height 15
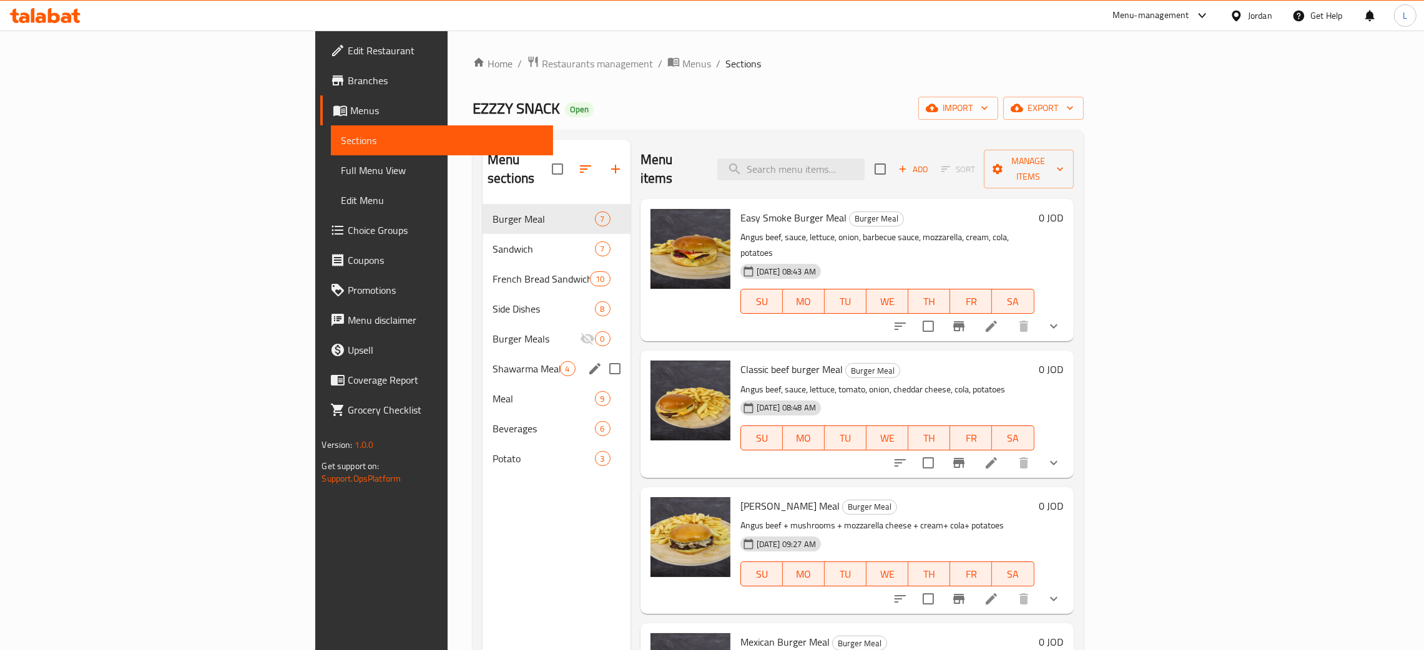
click at [483, 354] on div "Shawarma Meals 4" at bounding box center [557, 369] width 148 height 30
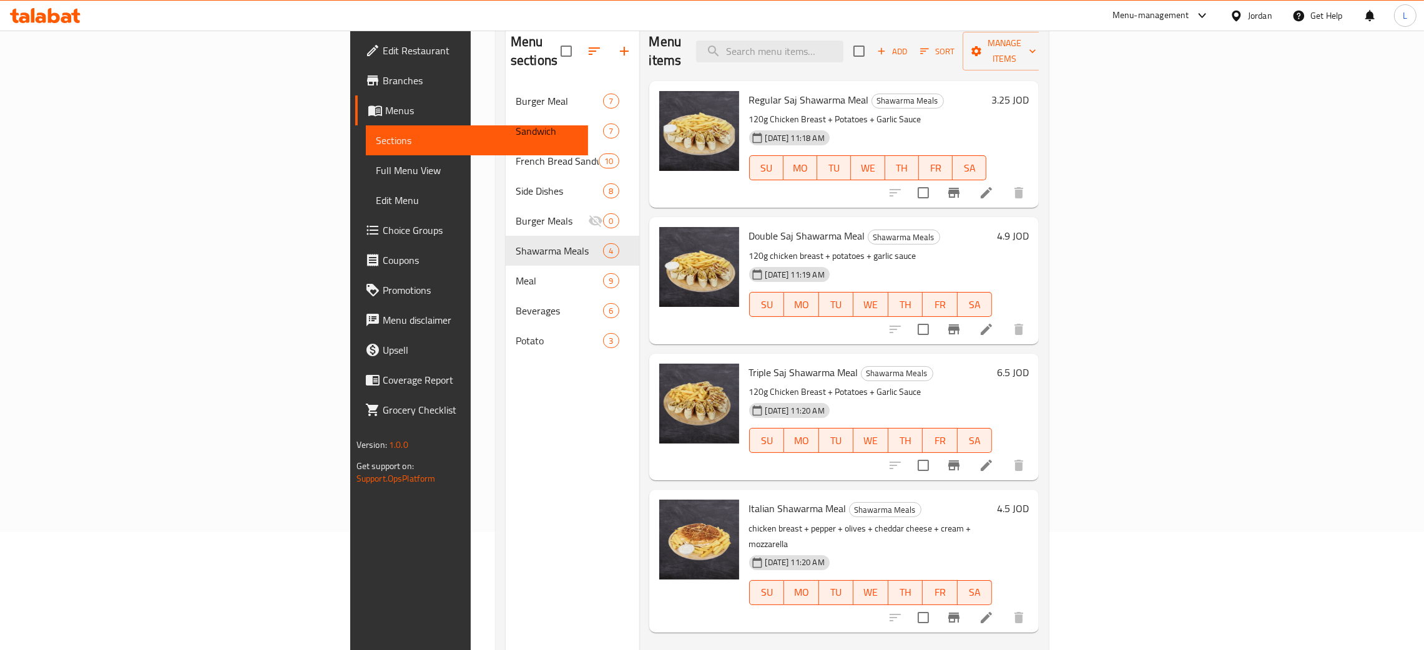
scroll to position [82, 0]
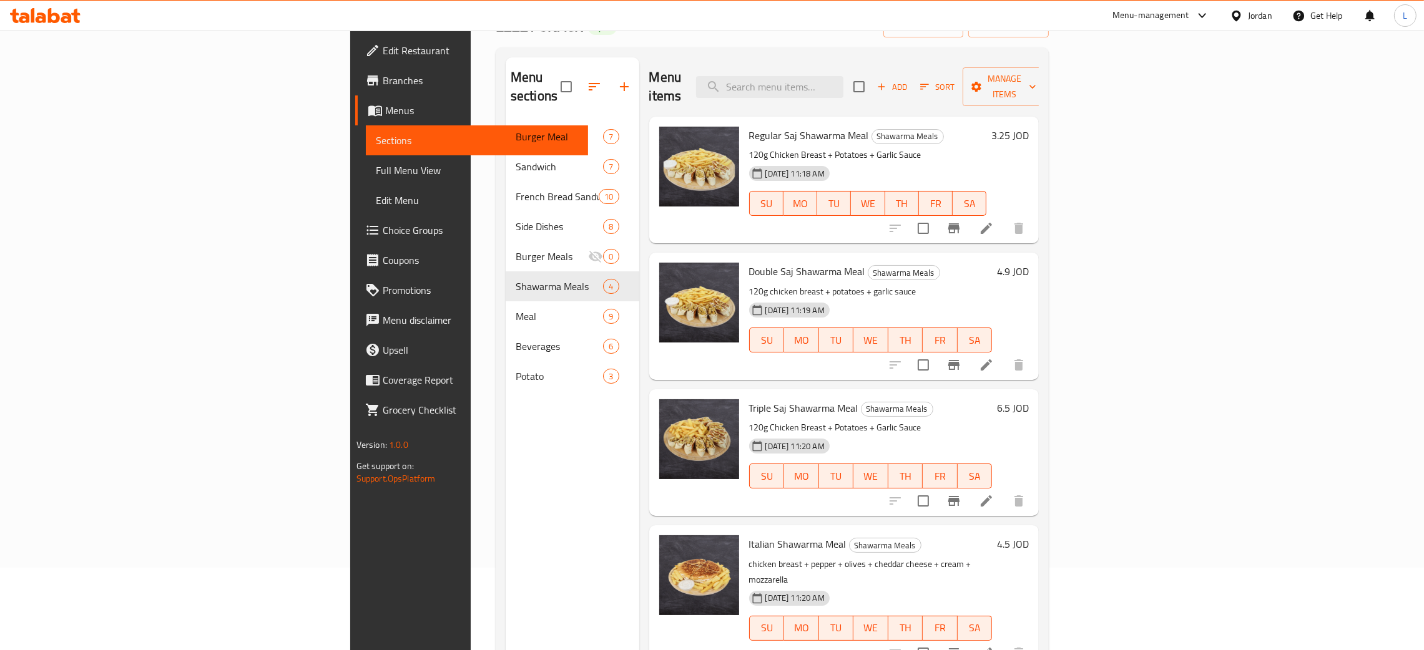
drag, startPoint x: 572, startPoint y: 17, endPoint x: 604, endPoint y: 13, distance: 32.7
click at [572, 17] on div "Menu-management Jordan Get Help L" at bounding box center [712, 16] width 1424 height 30
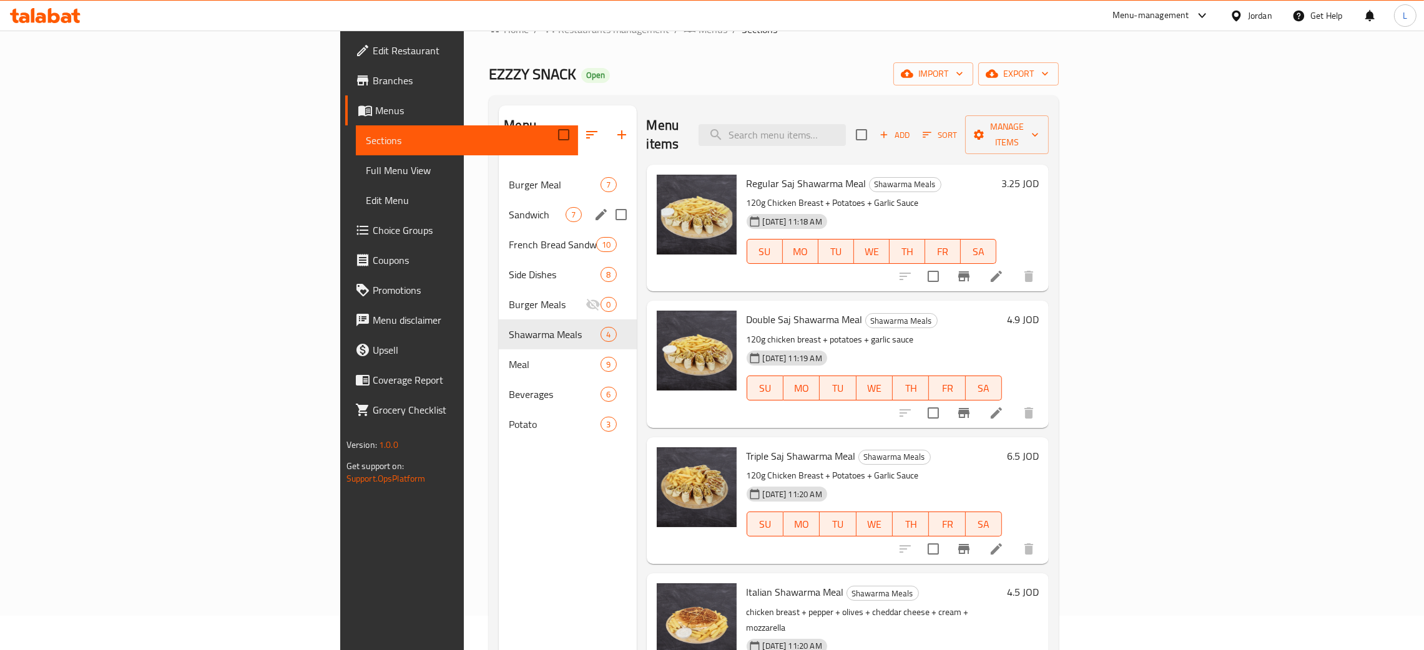
scroll to position [0, 0]
